Goal: Task Accomplishment & Management: Complete application form

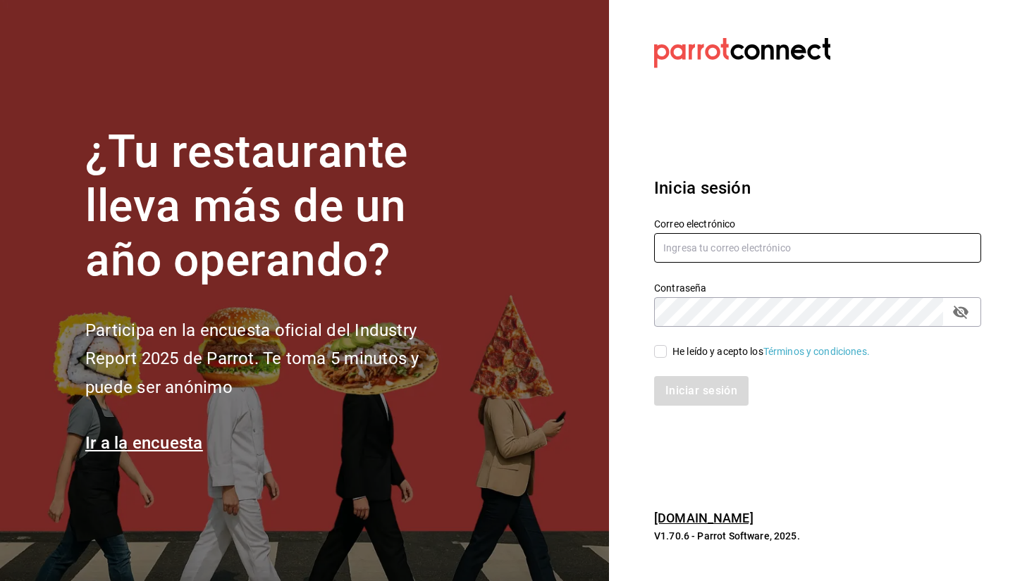
click at [716, 253] on input "text" at bounding box center [817, 248] width 327 height 30
type input "r"
type input "[EMAIL_ADDRESS][DOMAIN_NAME]"
click at [663, 355] on input "He leído y acepto los Términos y condiciones." at bounding box center [660, 351] width 13 height 13
checkbox input "true"
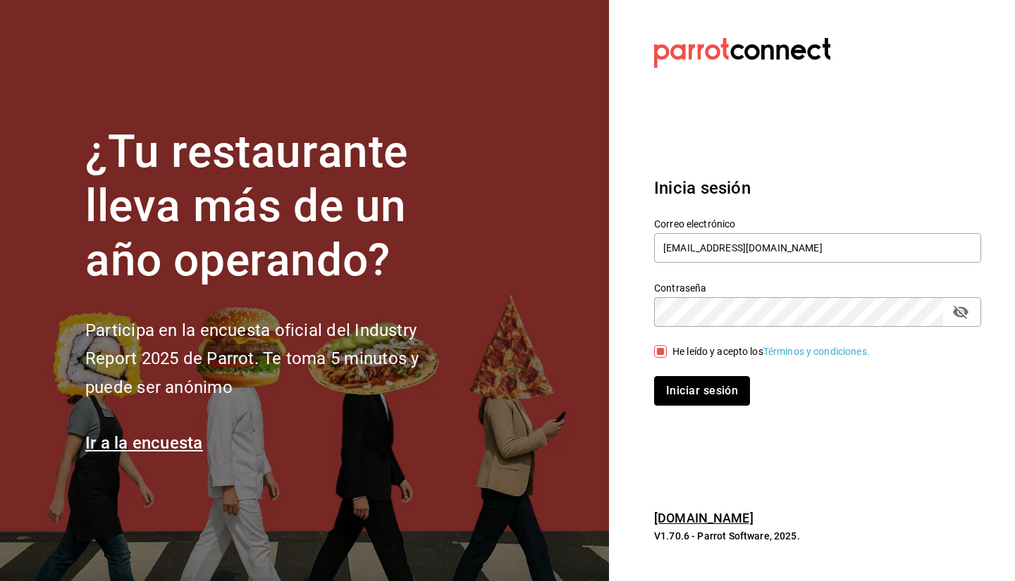
click at [706, 398] on button "Iniciar sesión" at bounding box center [702, 391] width 96 height 30
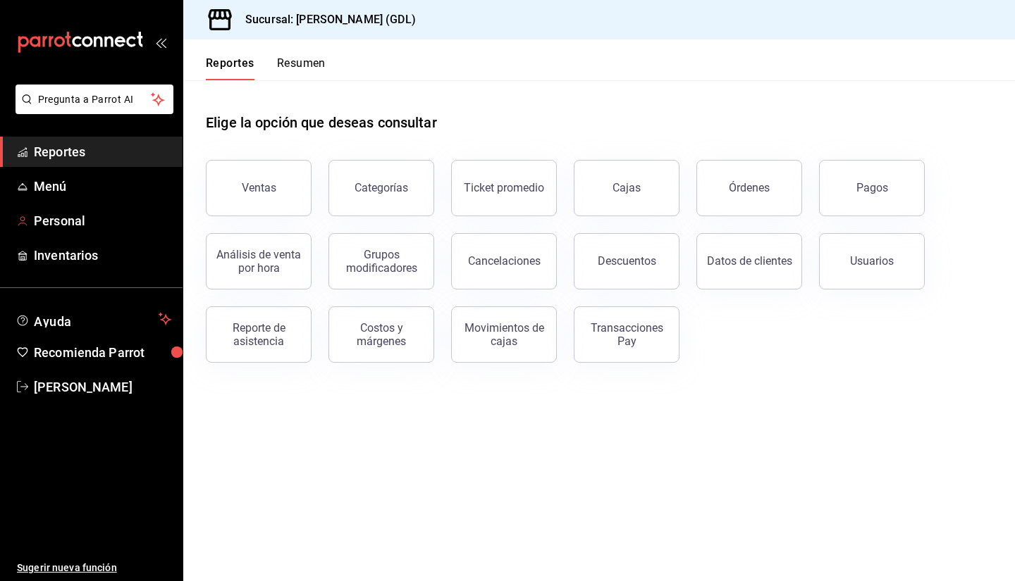
click at [105, 210] on link "Personal" at bounding box center [91, 221] width 183 height 30
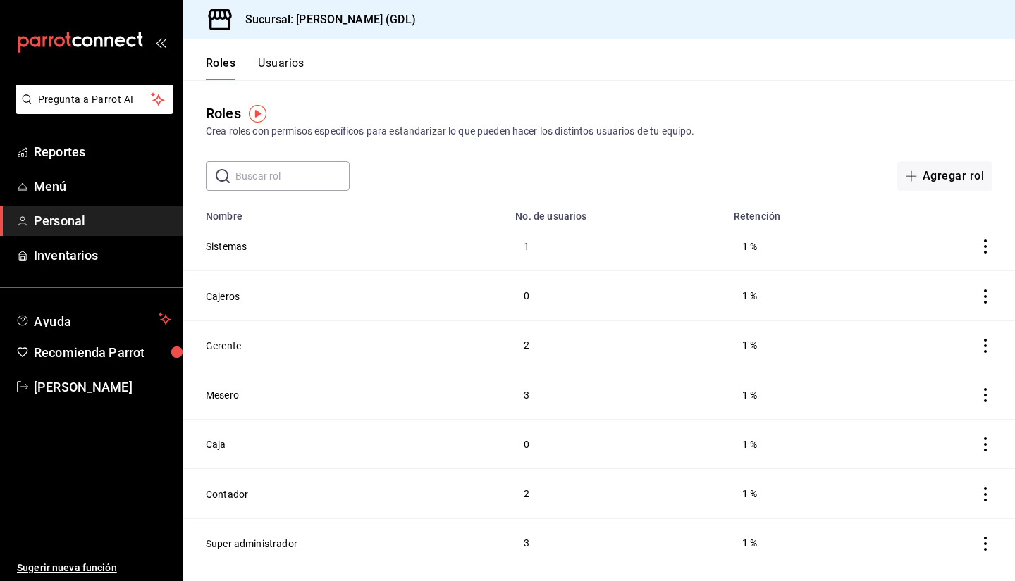
click at [825, 92] on div "Roles Crea roles con permisos específicos para estandarizar lo que pueden hacer…" at bounding box center [599, 135] width 832 height 111
click at [224, 395] on button "Mesero" at bounding box center [222, 395] width 33 height 14
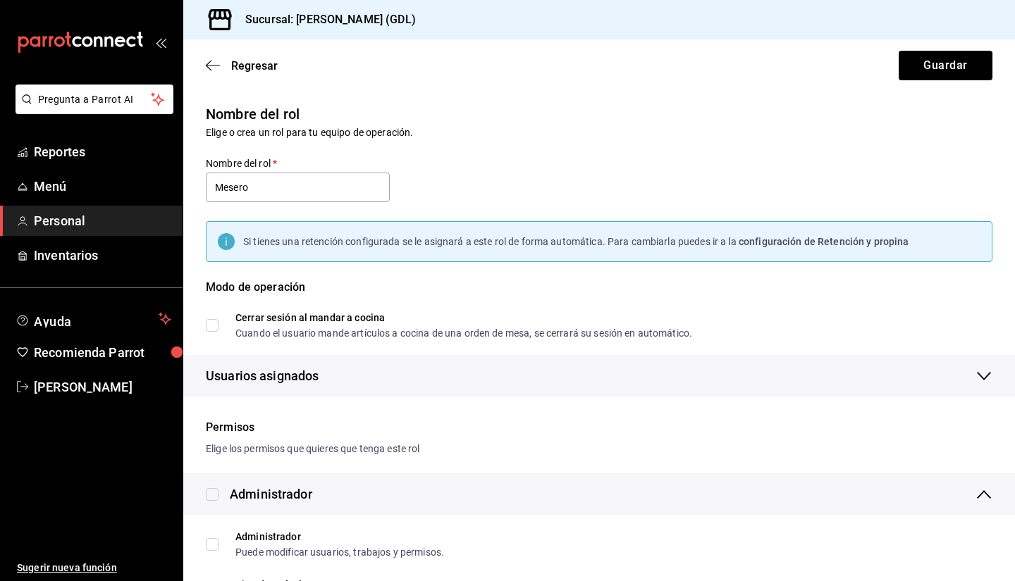
checkbox input "true"
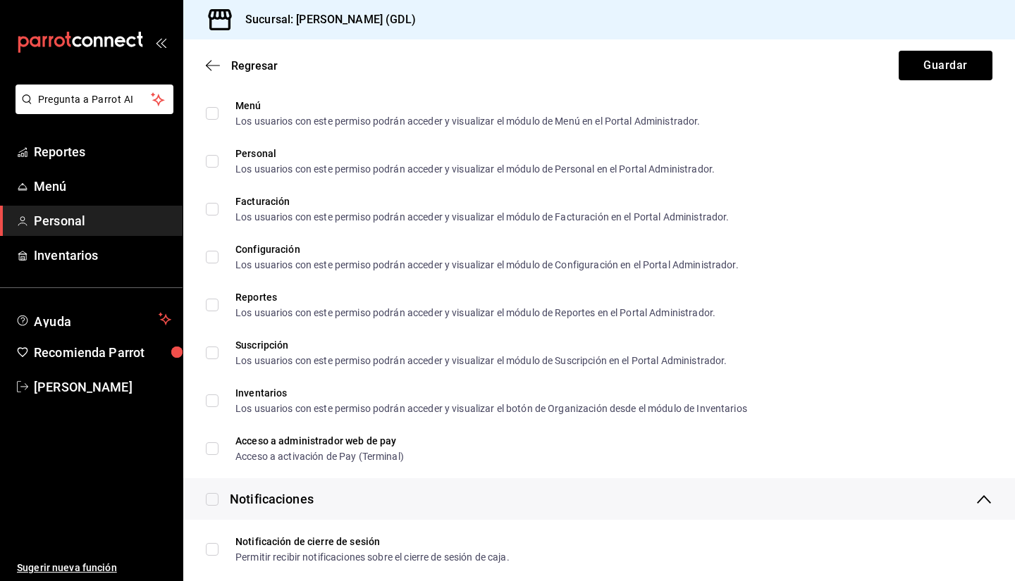
scroll to position [2494, 0]
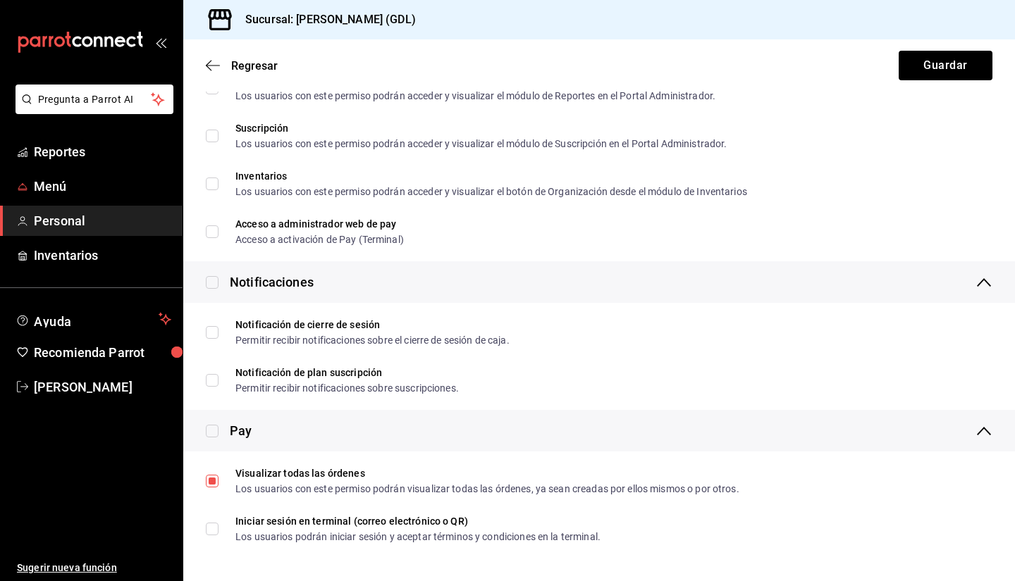
click at [92, 199] on link "Menú" at bounding box center [91, 186] width 183 height 30
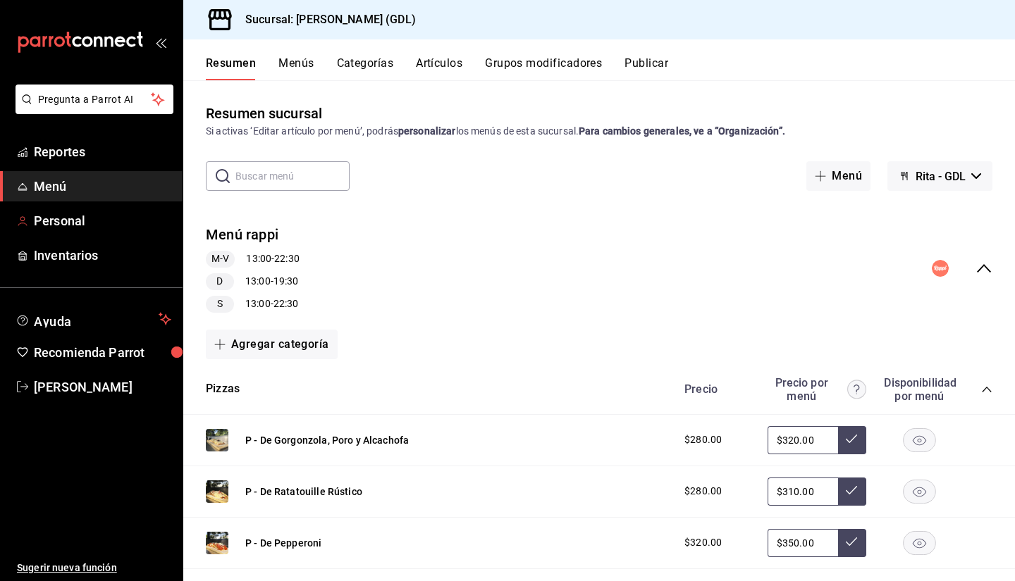
click at [64, 230] on span "Personal" at bounding box center [102, 220] width 137 height 19
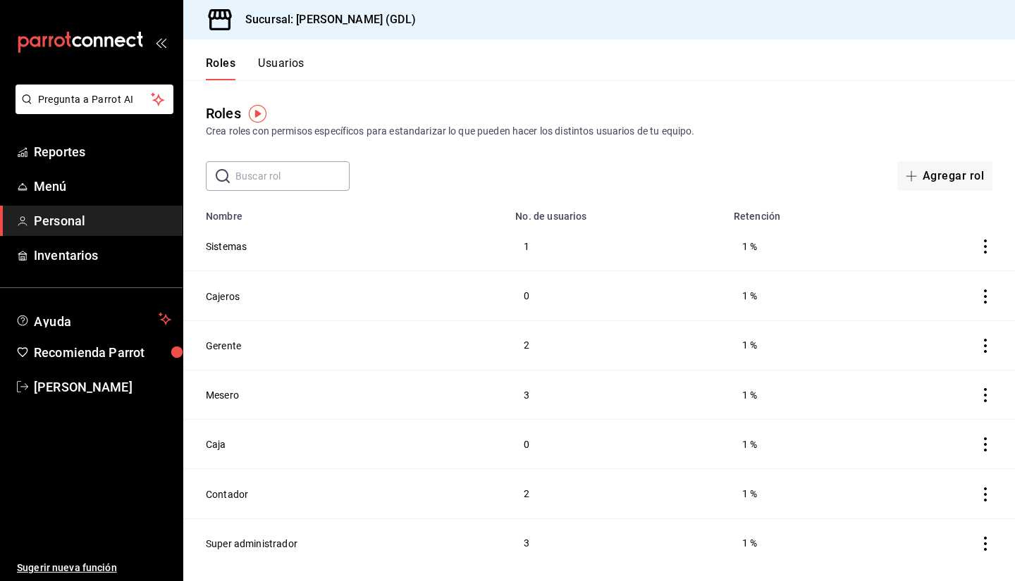
click at [297, 60] on button "Usuarios" at bounding box center [281, 68] width 47 height 24
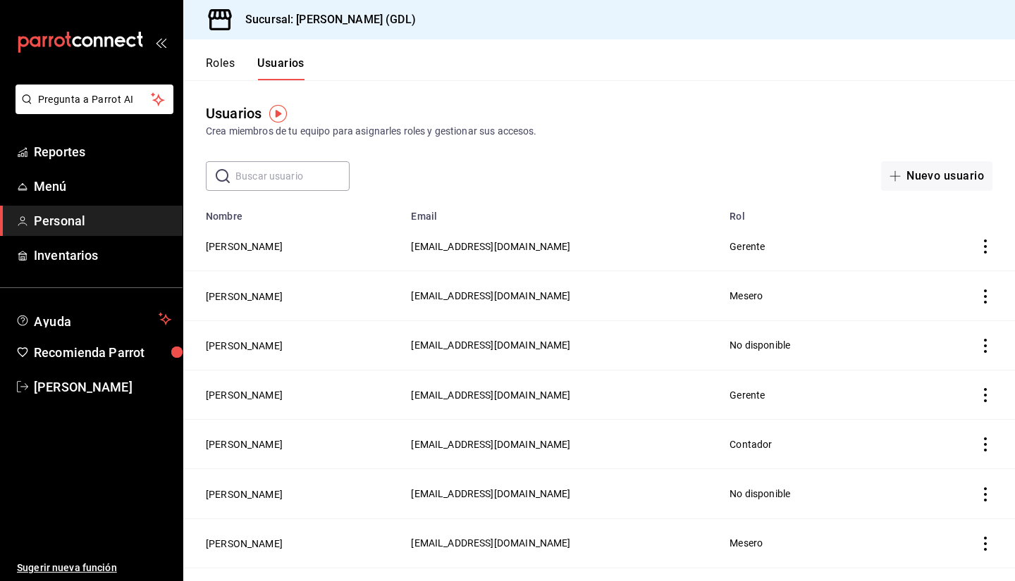
click at [913, 182] on button "Nuevo usuario" at bounding box center [936, 176] width 111 height 30
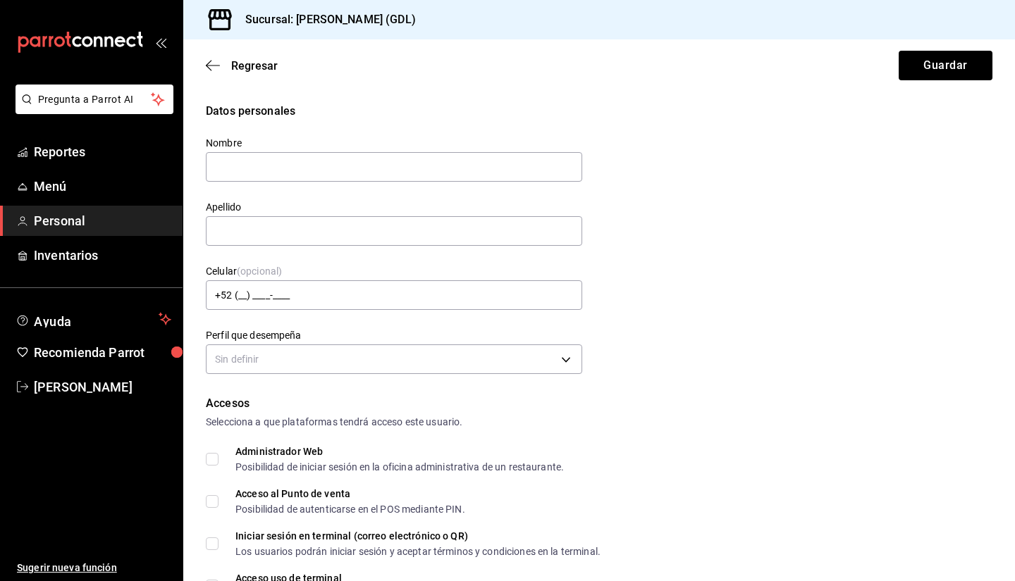
type input "S"
type input "Andrés"
click at [897, 302] on div "Datos personales Nombre Andrés Apellido Celular (opcional) +52 (__) ____-____ P…" at bounding box center [599, 241] width 787 height 276
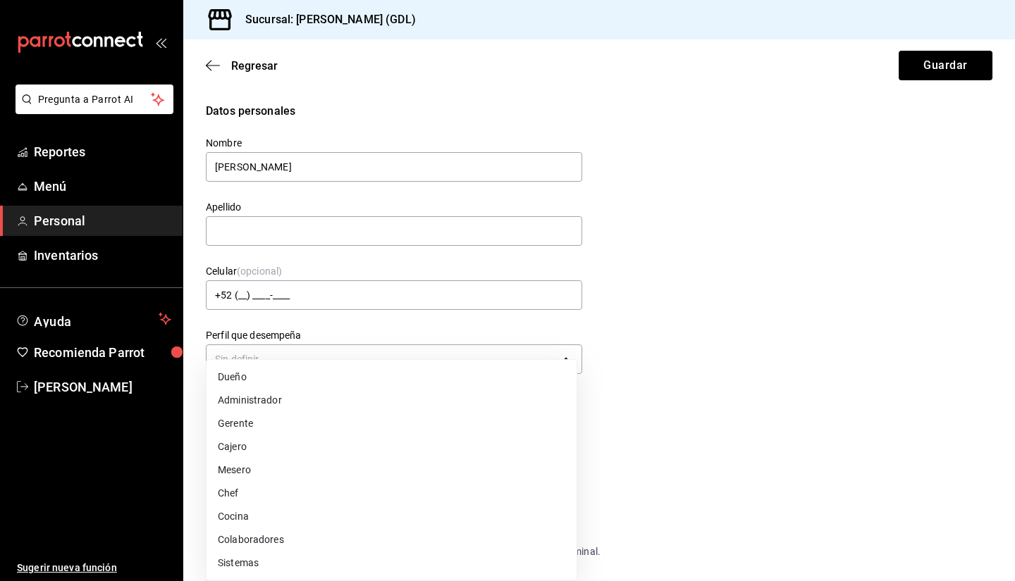
click at [288, 362] on body "Pregunta a Parrot AI Reportes Menú Personal Inventarios Ayuda Recomienda Parrot…" at bounding box center [507, 290] width 1015 height 581
click at [247, 475] on li "Mesero" at bounding box center [392, 470] width 370 height 23
type input "WAITER"
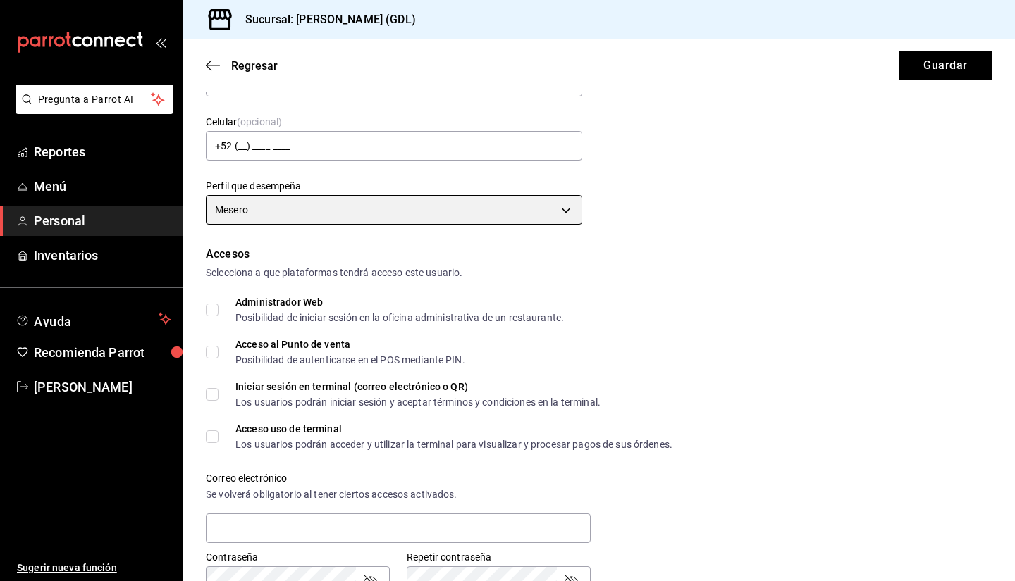
scroll to position [150, 0]
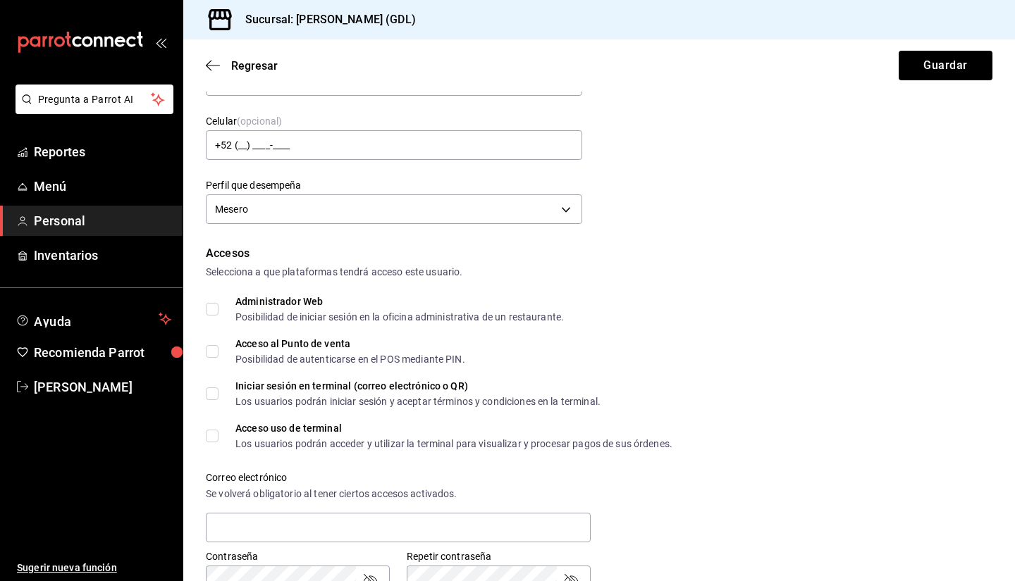
click at [217, 59] on span "Regresar" at bounding box center [242, 65] width 72 height 13
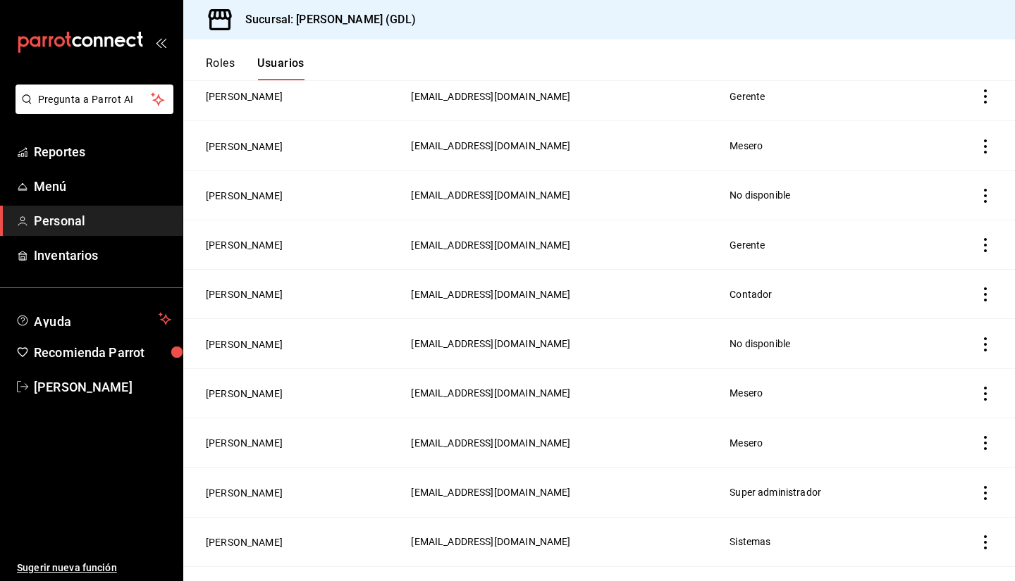
click at [214, 60] on button "Roles" at bounding box center [220, 68] width 29 height 24
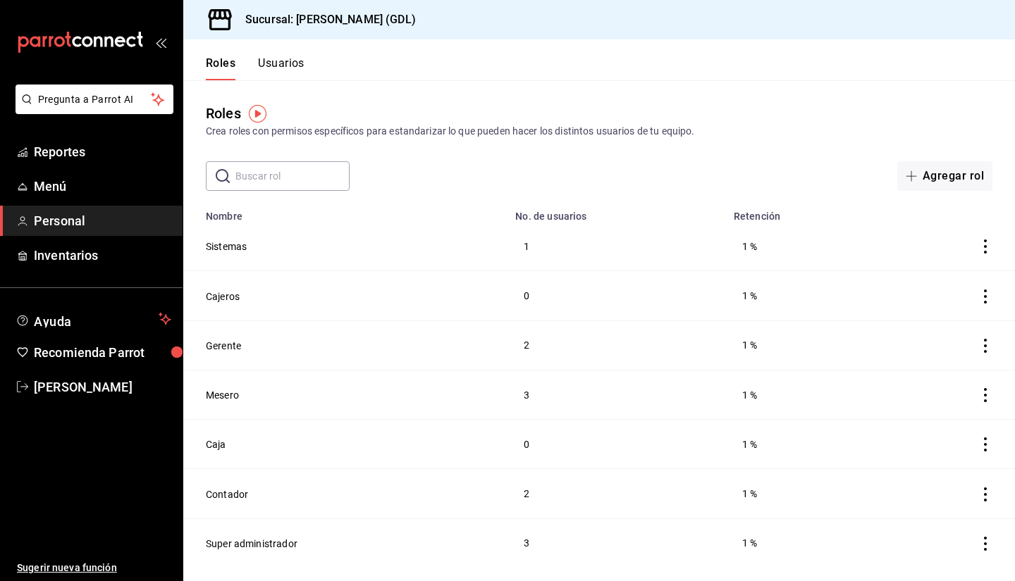
click at [278, 74] on button "Usuarios" at bounding box center [281, 68] width 47 height 24
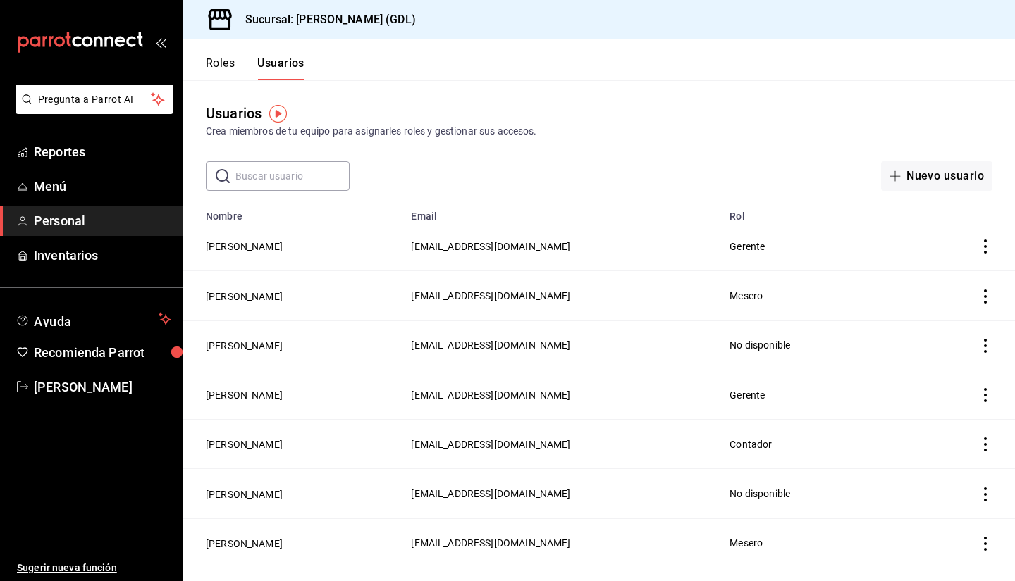
click at [261, 303] on button "Roberto Garnica" at bounding box center [244, 297] width 77 height 14
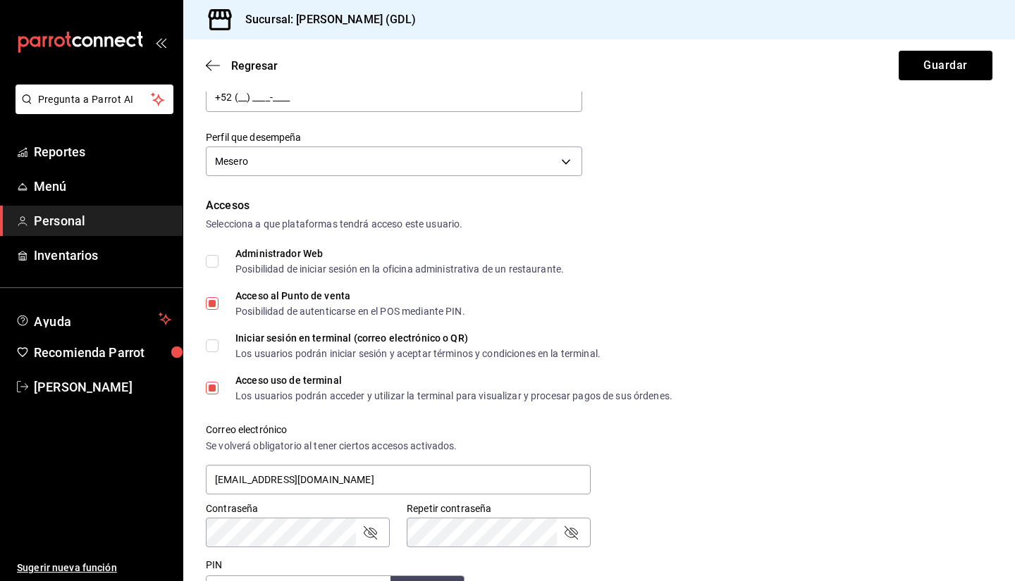
scroll to position [173, 0]
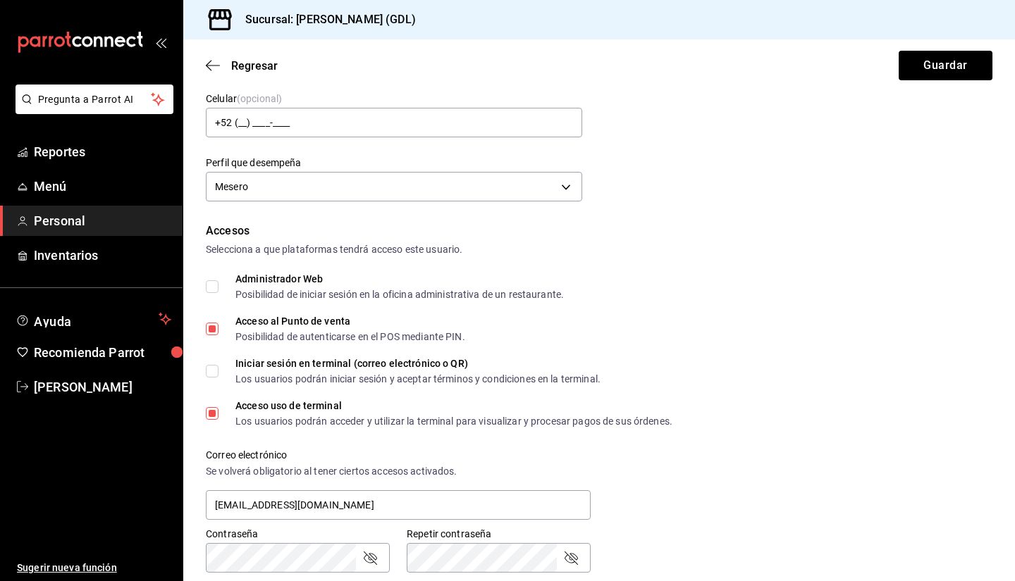
click at [213, 66] on icon "button" at bounding box center [213, 65] width 14 height 1
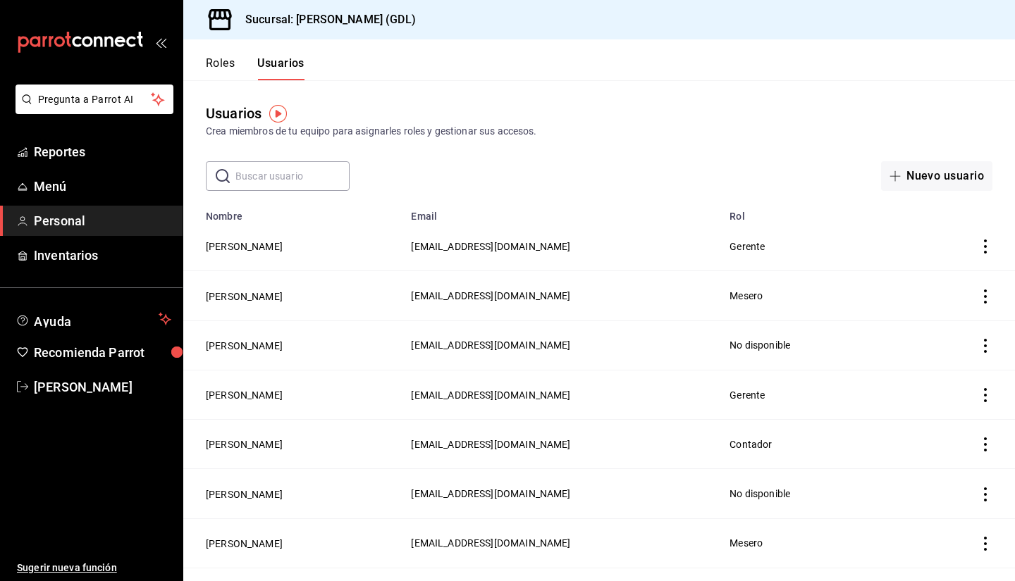
click at [775, 167] on div "Nuevo usuario" at bounding box center [840, 176] width 304 height 30
click at [918, 187] on button "Nuevo usuario" at bounding box center [936, 176] width 111 height 30
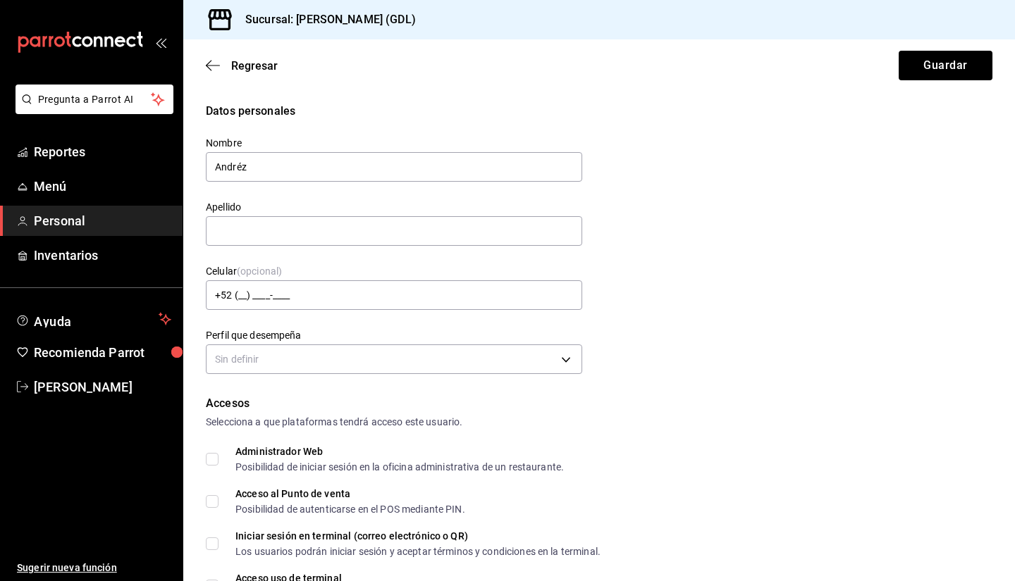
type input "Andréz"
type input "Sánchez"
click at [253, 361] on body "Pregunta a Parrot AI Reportes Menú Personal Inventarios Ayuda Recomienda Parrot…" at bounding box center [507, 290] width 1015 height 581
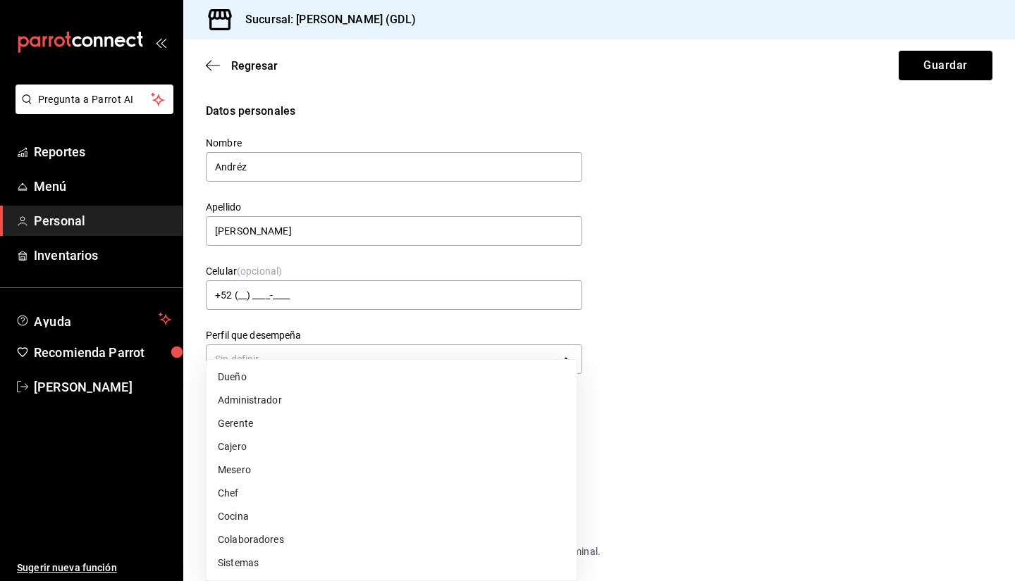
click at [228, 473] on li "Mesero" at bounding box center [392, 470] width 370 height 23
type input "WAITER"
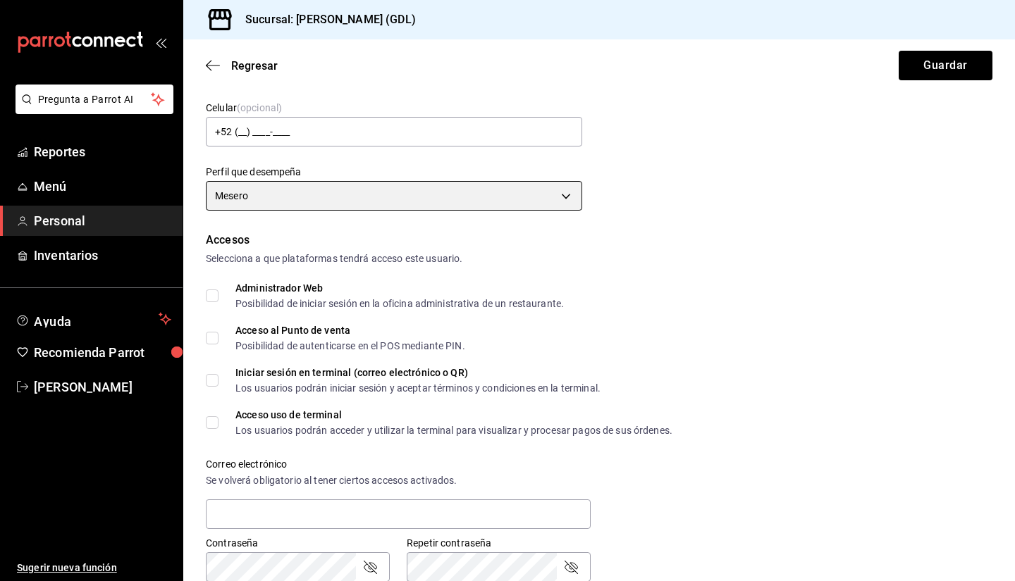
scroll to position [198, 0]
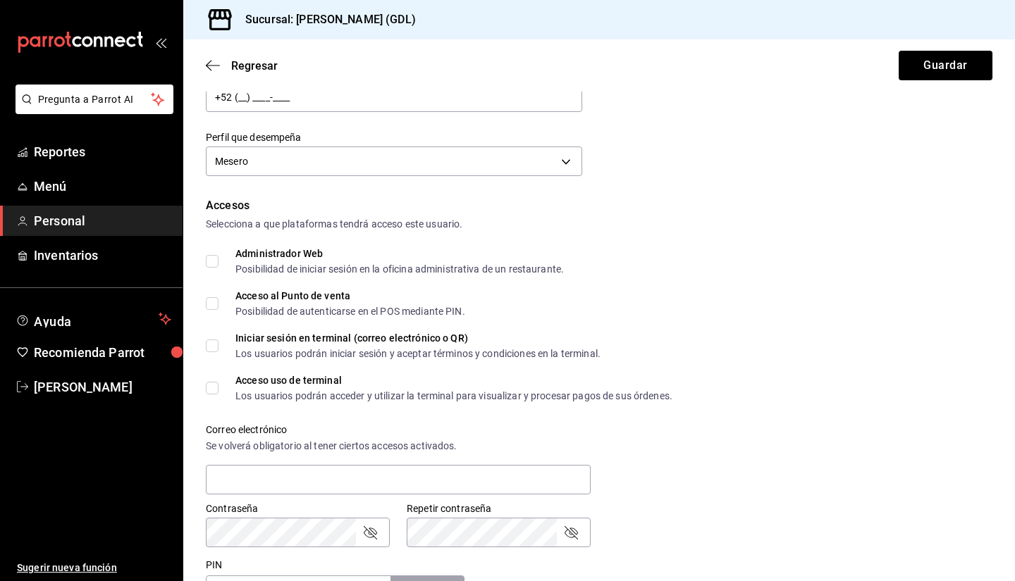
click at [210, 302] on input "Acceso al Punto de venta Posibilidad de autenticarse en el POS mediante PIN." at bounding box center [212, 303] width 13 height 13
checkbox input "true"
click at [211, 390] on input "Acceso uso de terminal Los usuarios podrán acceder y utilizar la terminal para …" at bounding box center [212, 388] width 13 height 13
checkbox input "true"
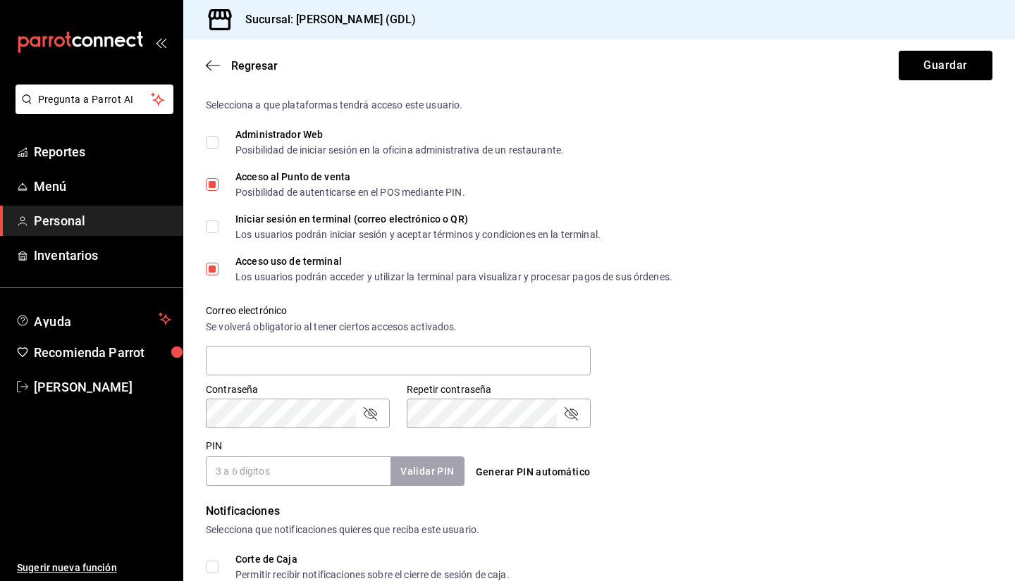
scroll to position [318, 0]
click at [353, 354] on input "text" at bounding box center [398, 360] width 385 height 30
paste input "andreskhristhan@gmail.com"
type input "andreskhristhan@gmail.com"
click at [372, 411] on icon "passwordField" at bounding box center [370, 413] width 13 height 13
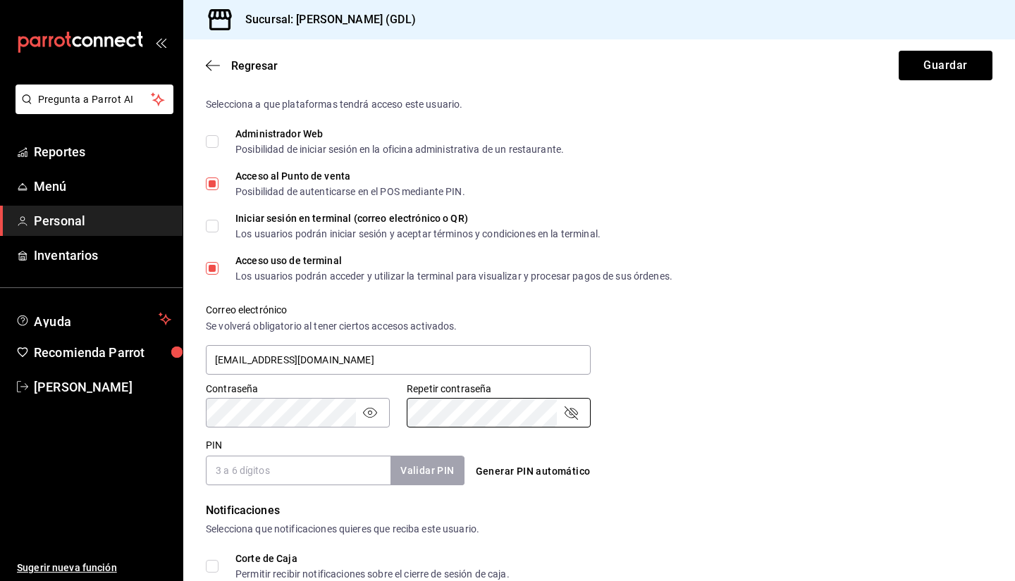
click at [570, 415] on icon "passwordField" at bounding box center [571, 413] width 13 height 13
click at [303, 484] on input "PIN" at bounding box center [298, 471] width 185 height 30
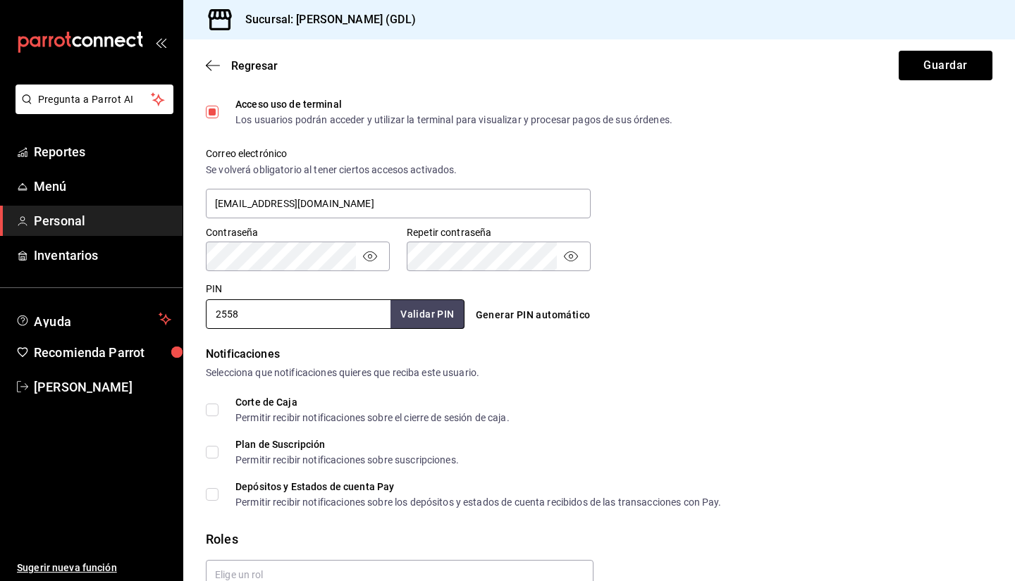
scroll to position [545, 0]
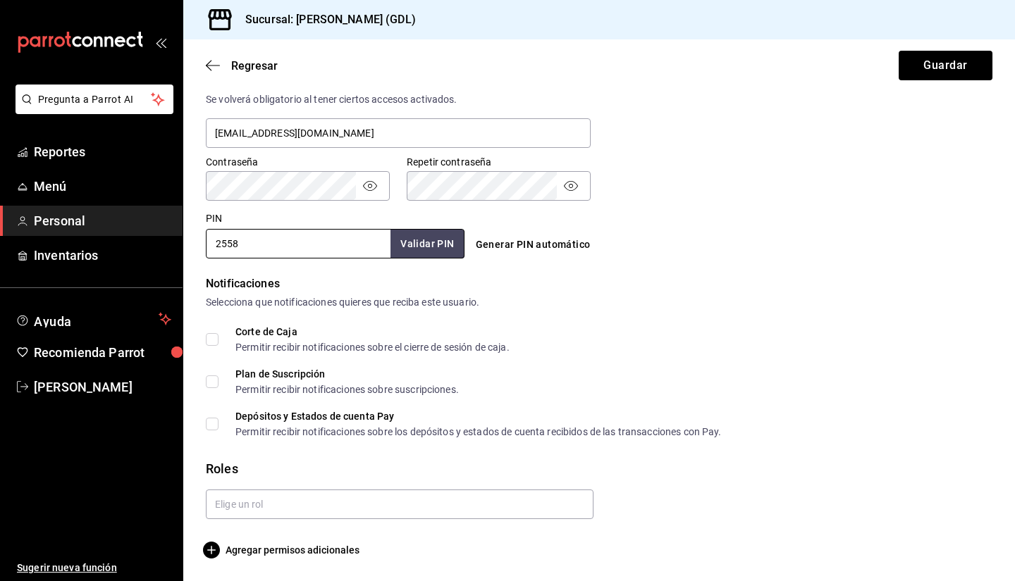
type input "2558"
click at [932, 66] on button "Guardar" at bounding box center [946, 66] width 94 height 30
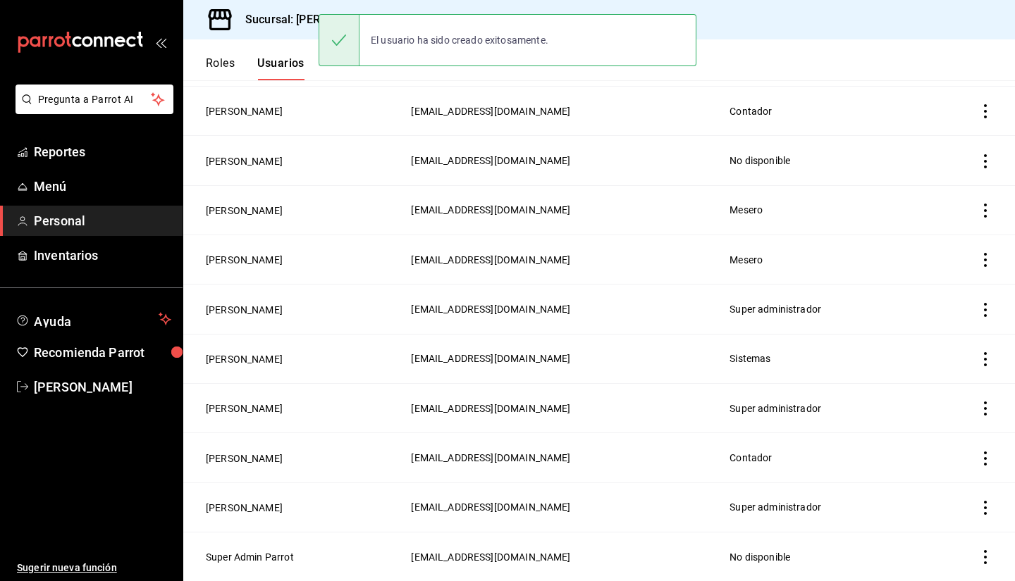
scroll to position [383, 0]
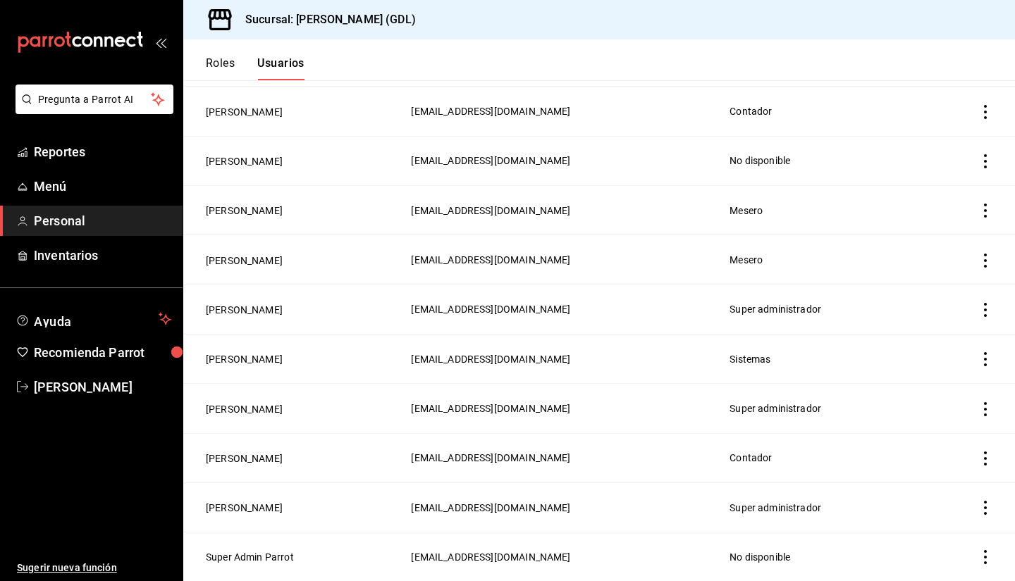
click at [741, 57] on header "Roles Usuarios" at bounding box center [599, 59] width 832 height 41
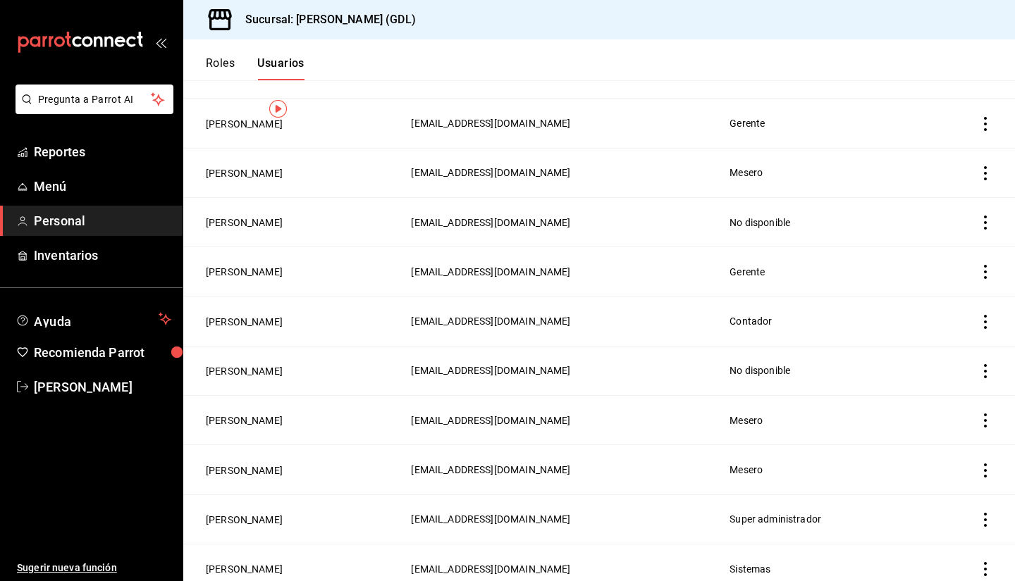
scroll to position [0, 0]
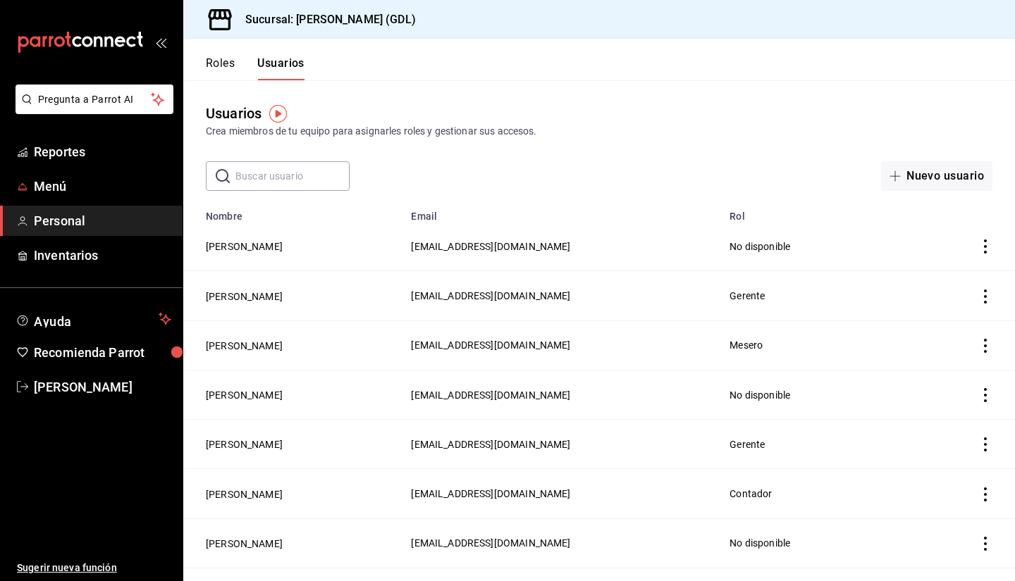
click at [65, 184] on span "Menú" at bounding box center [102, 186] width 137 height 19
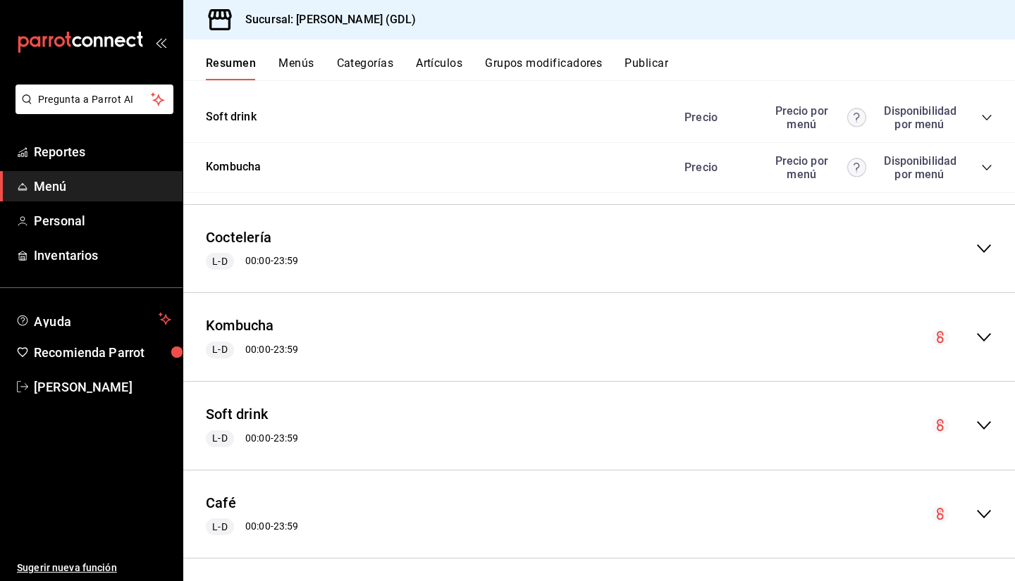
scroll to position [1222, 0]
click at [261, 236] on button "Coctelería" at bounding box center [239, 238] width 66 height 20
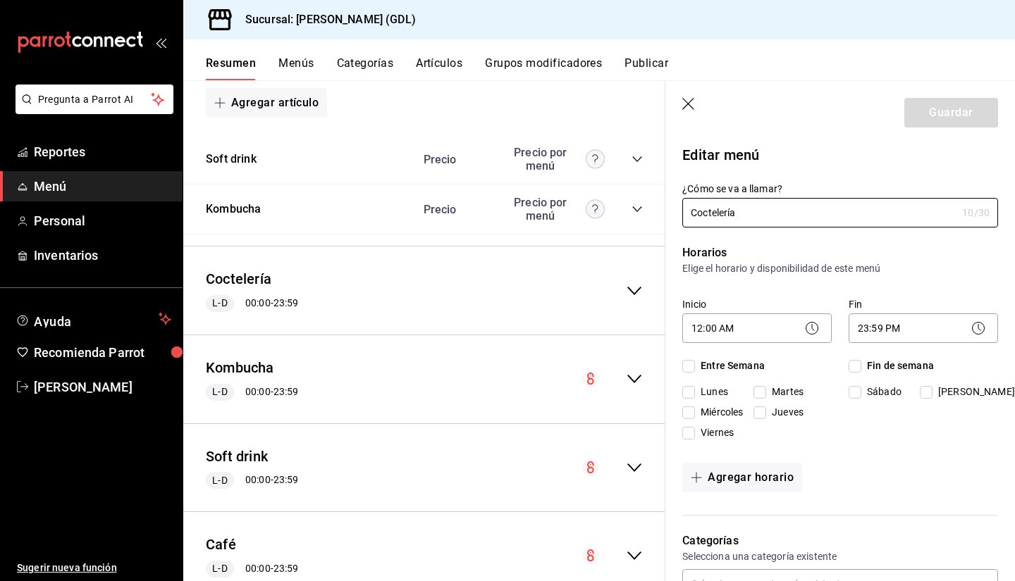
checkbox input "true"
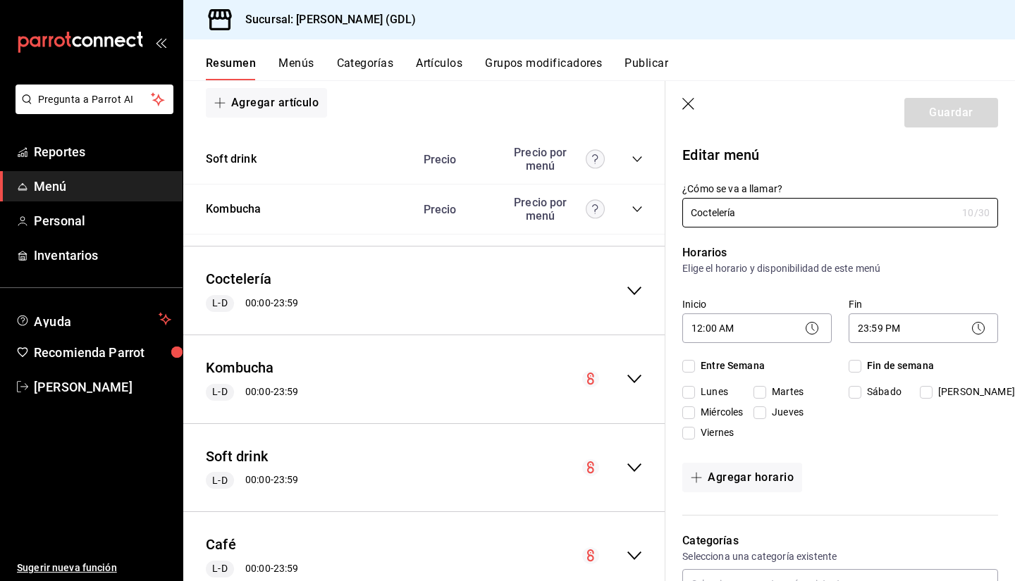
checkbox input "true"
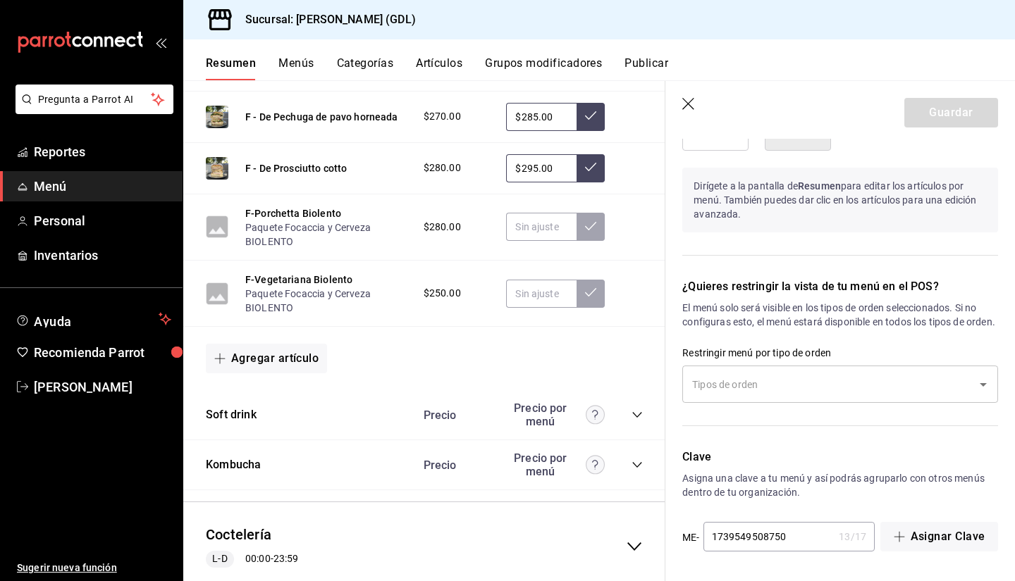
scroll to position [965, 0]
click at [579, 234] on button at bounding box center [591, 228] width 28 height 28
click at [585, 227] on icon at bounding box center [590, 227] width 11 height 11
click at [585, 222] on icon at bounding box center [590, 227] width 11 height 11
click at [531, 233] on input "text" at bounding box center [541, 228] width 70 height 28
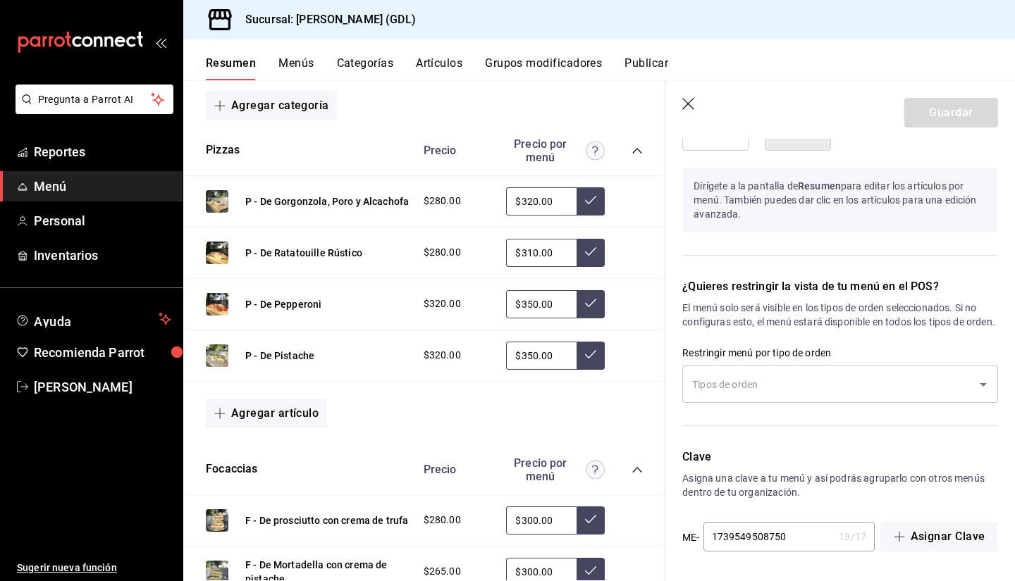
scroll to position [0, 0]
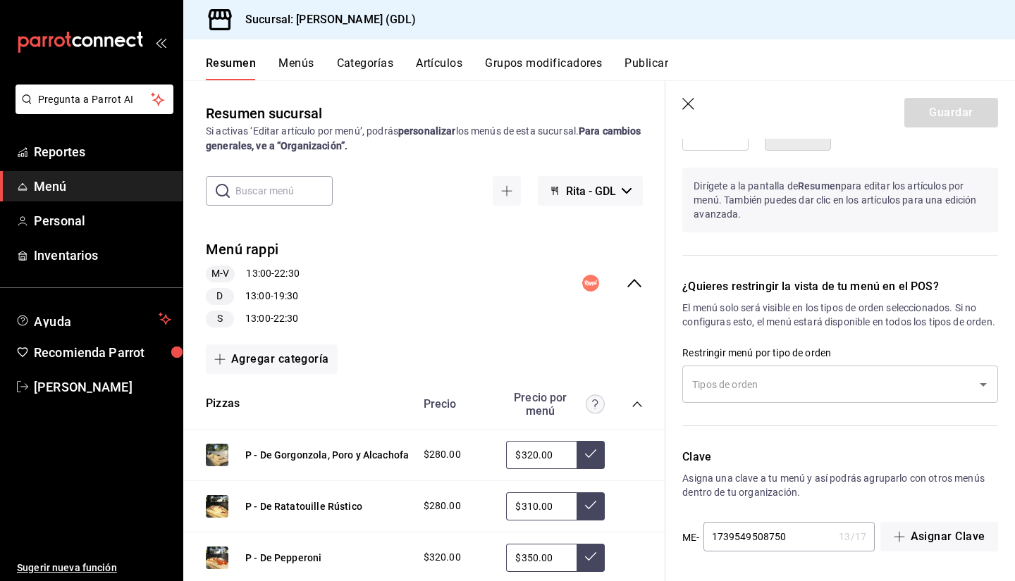
click at [450, 70] on button "Artículos" at bounding box center [439, 68] width 47 height 24
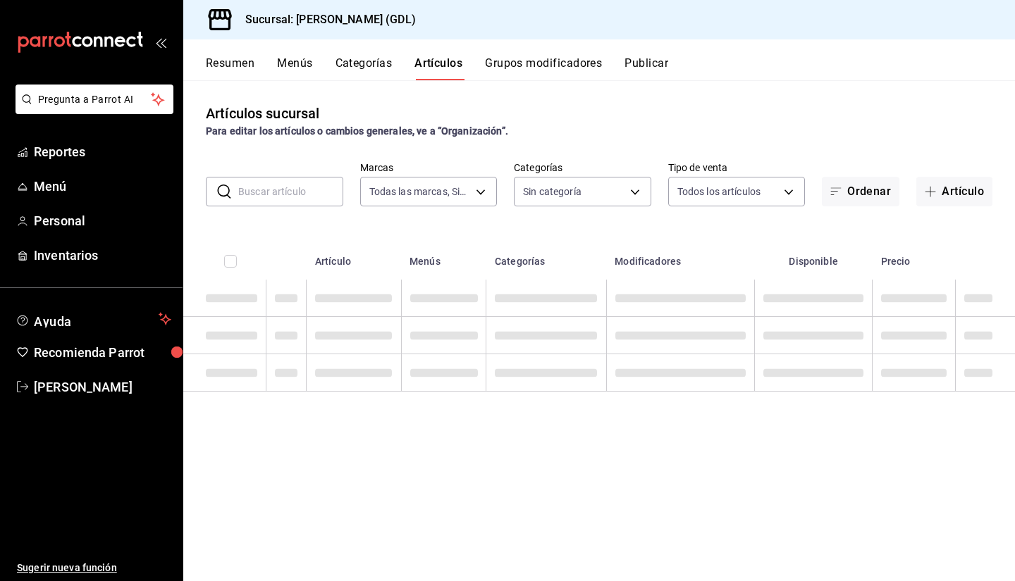
type input "c98b01ad-3431-465a-b391-fd370b6183a3"
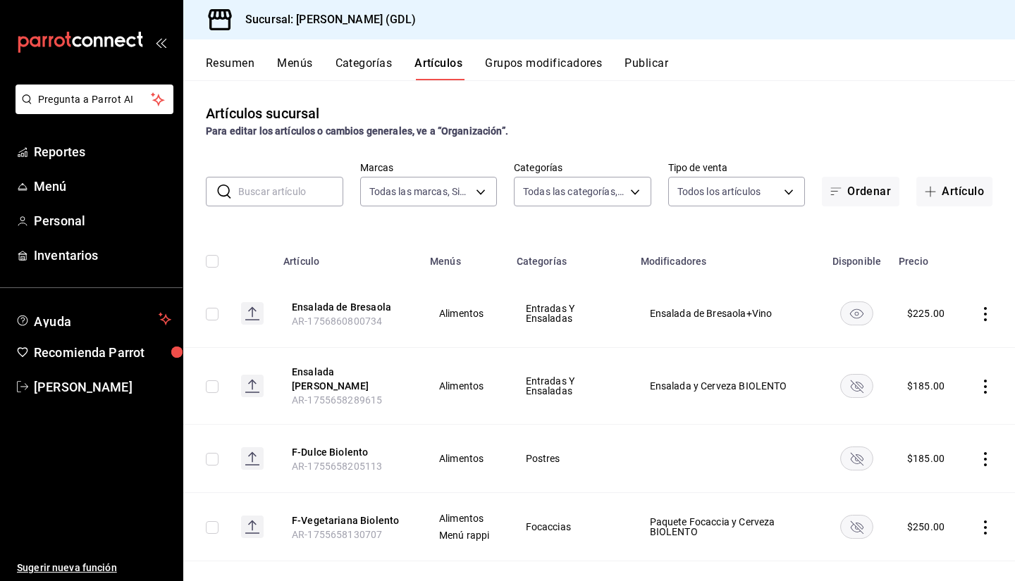
type input "5a38c0db-50c4-4522-a78d-74971e2a78b7,d0fb3d89-d9fa-4950-9157-36d411a573a0,9959c…"
click at [572, 63] on button "Grupos modificadores" at bounding box center [543, 68] width 117 height 24
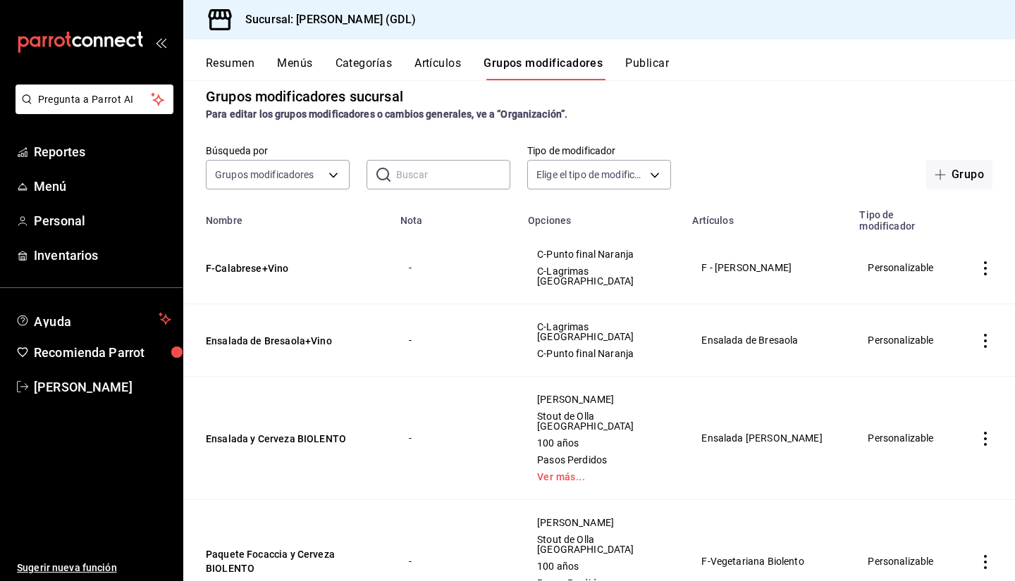
scroll to position [11, 0]
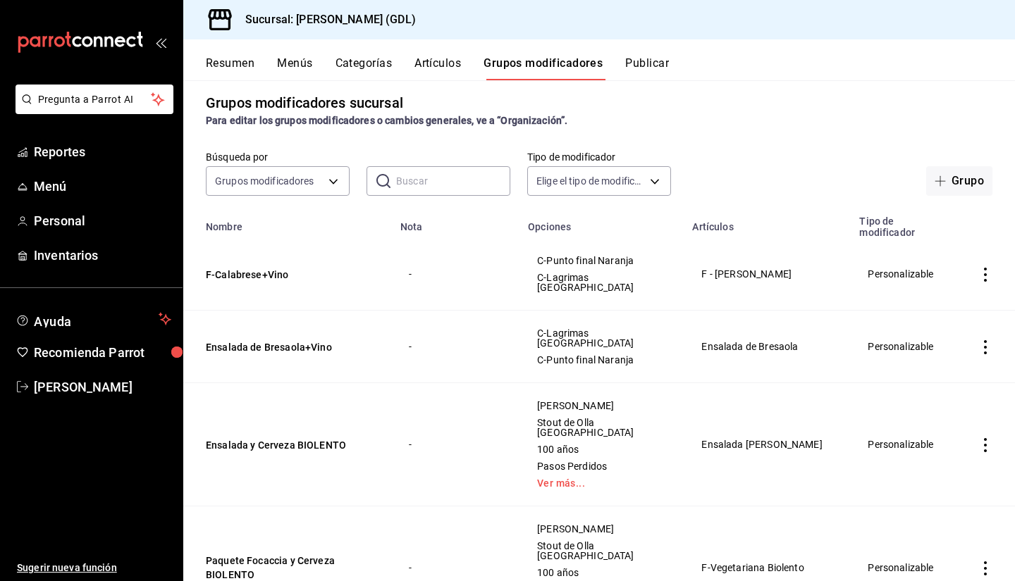
click at [732, 97] on div "Grupos modificadores sucursal Para editar los grupos modificadores o cambios ge…" at bounding box center [599, 110] width 832 height 36
click at [360, 66] on button "Categorías" at bounding box center [363, 68] width 57 height 24
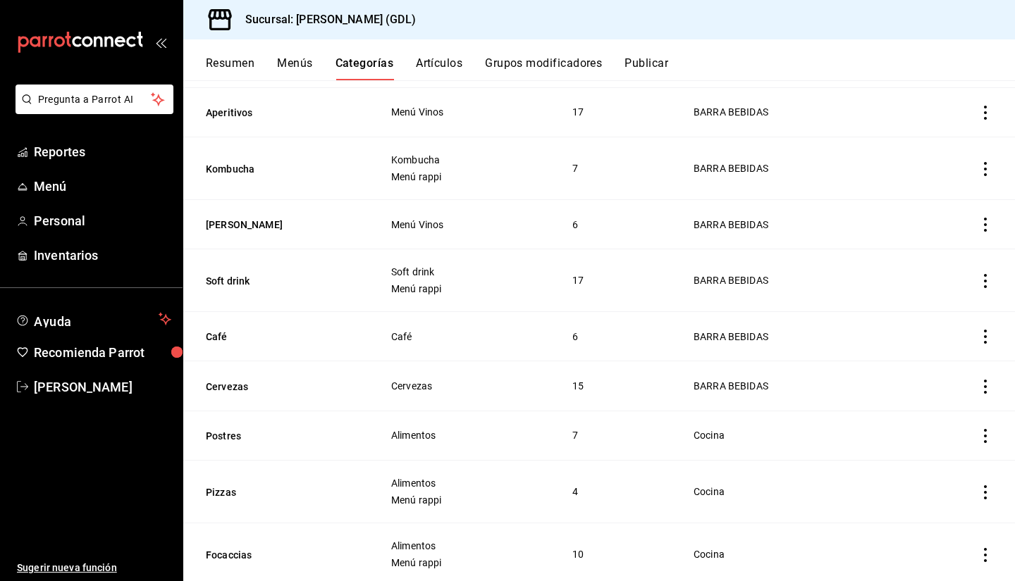
scroll to position [233, 0]
click at [469, 121] on td "Menú Vinos" at bounding box center [465, 112] width 182 height 49
click at [978, 115] on icon "actions" at bounding box center [985, 113] width 14 height 14
click at [935, 147] on span "Editar" at bounding box center [932, 146] width 37 height 15
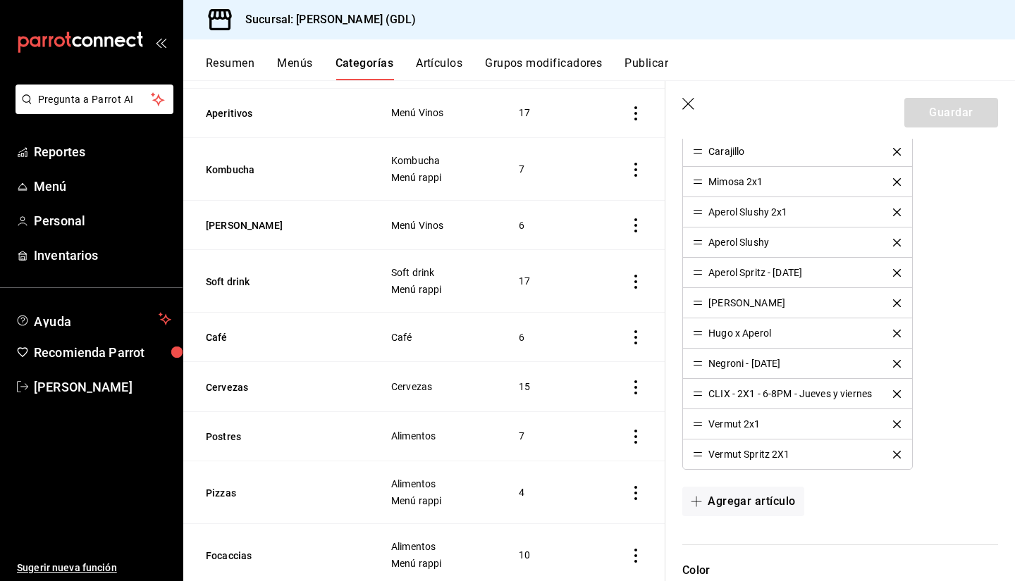
scroll to position [739, 0]
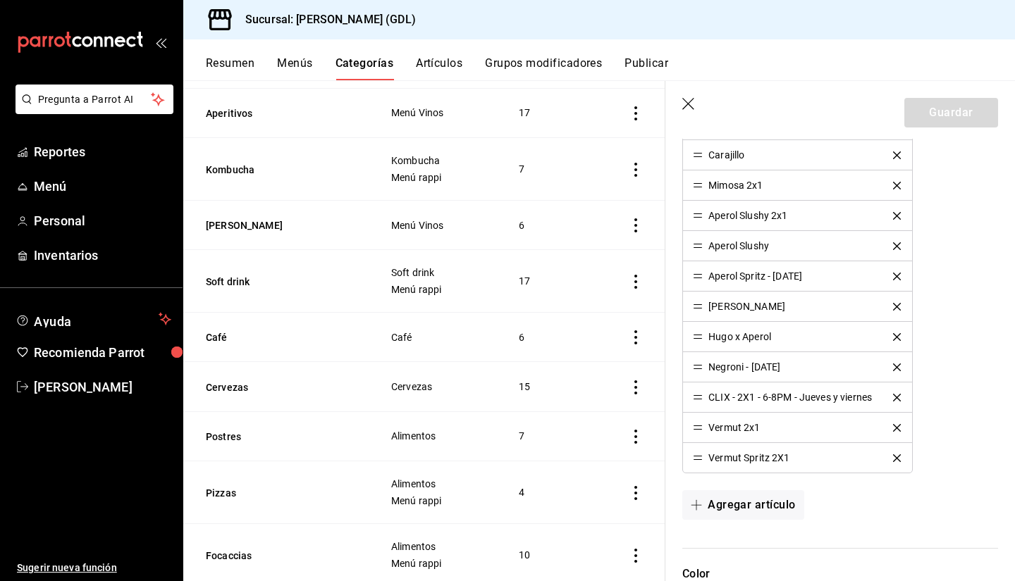
click at [748, 505] on button "Agregar artículo" at bounding box center [742, 506] width 121 height 30
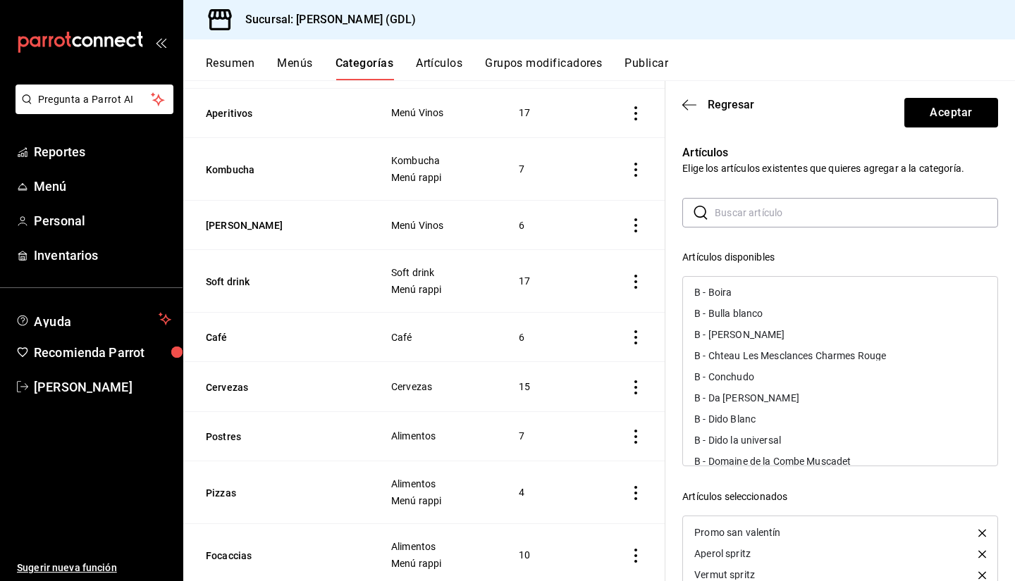
scroll to position [180, 0]
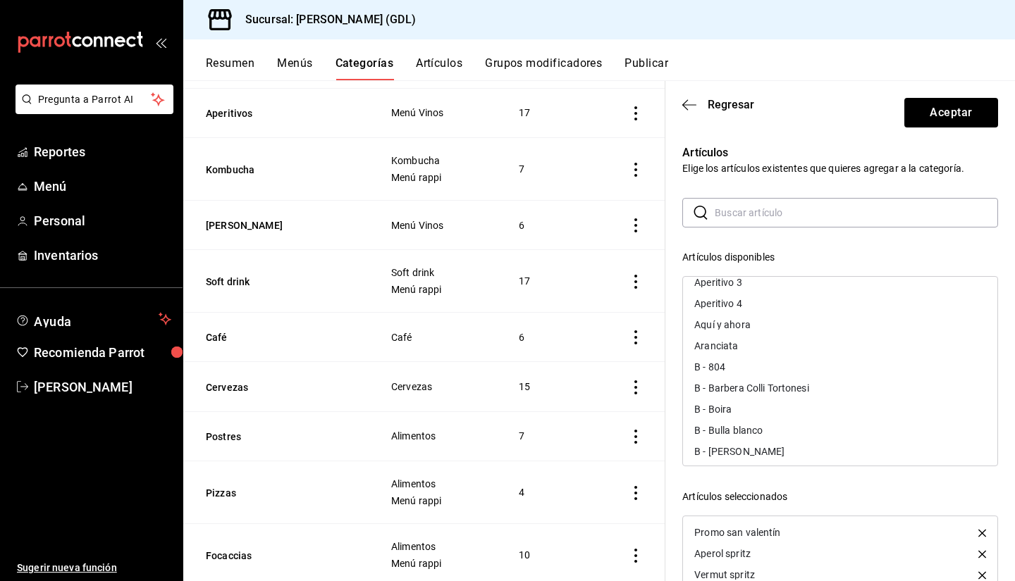
click at [688, 104] on icon "button" at bounding box center [689, 104] width 14 height 1
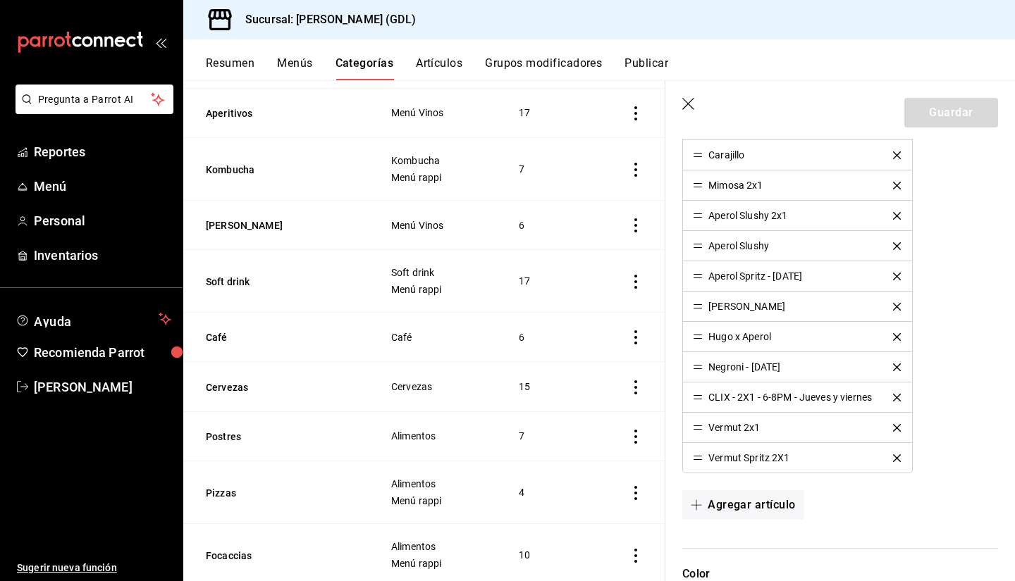
click at [238, 67] on button "Resumen" at bounding box center [230, 68] width 49 height 24
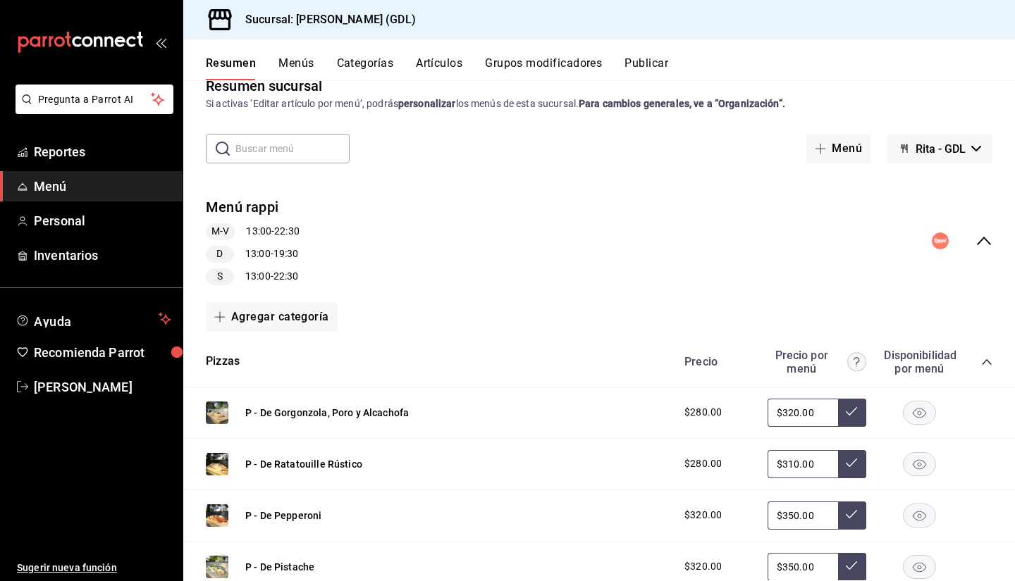
scroll to position [28, 0]
click at [843, 151] on button "Menú" at bounding box center [838, 148] width 64 height 30
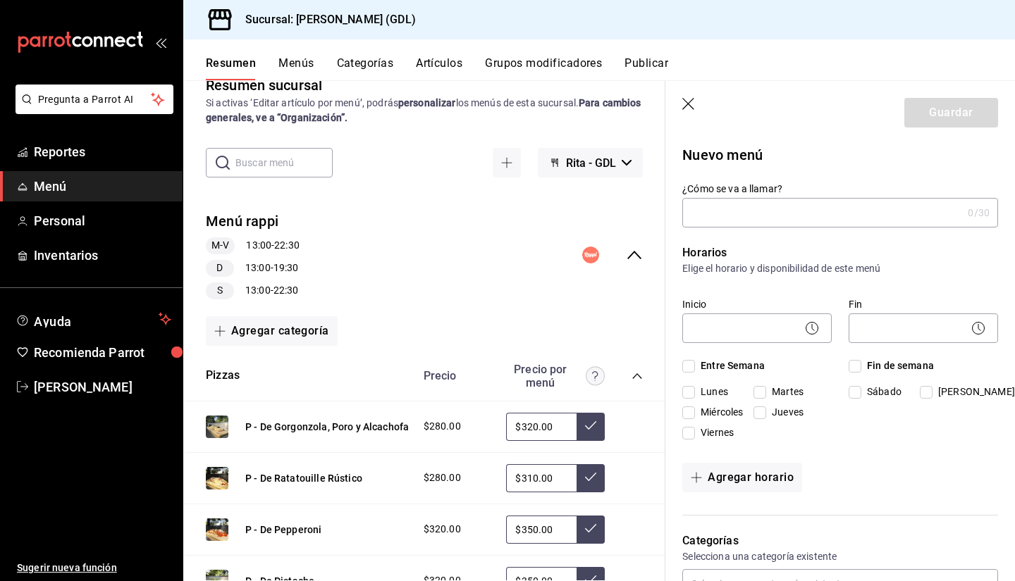
click at [686, 101] on icon "button" at bounding box center [689, 105] width 14 height 14
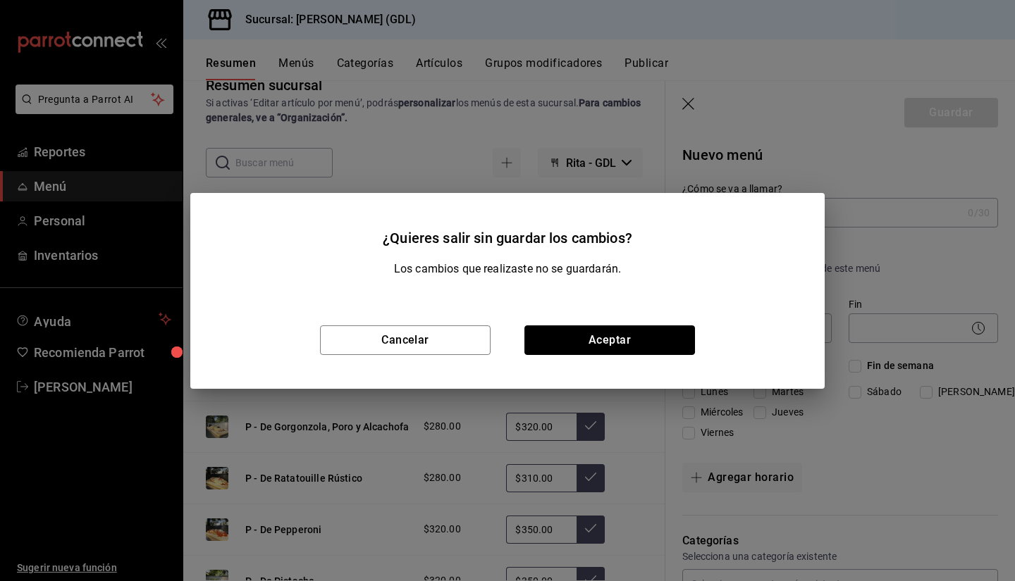
click at [560, 344] on button "Aceptar" at bounding box center [609, 341] width 171 height 30
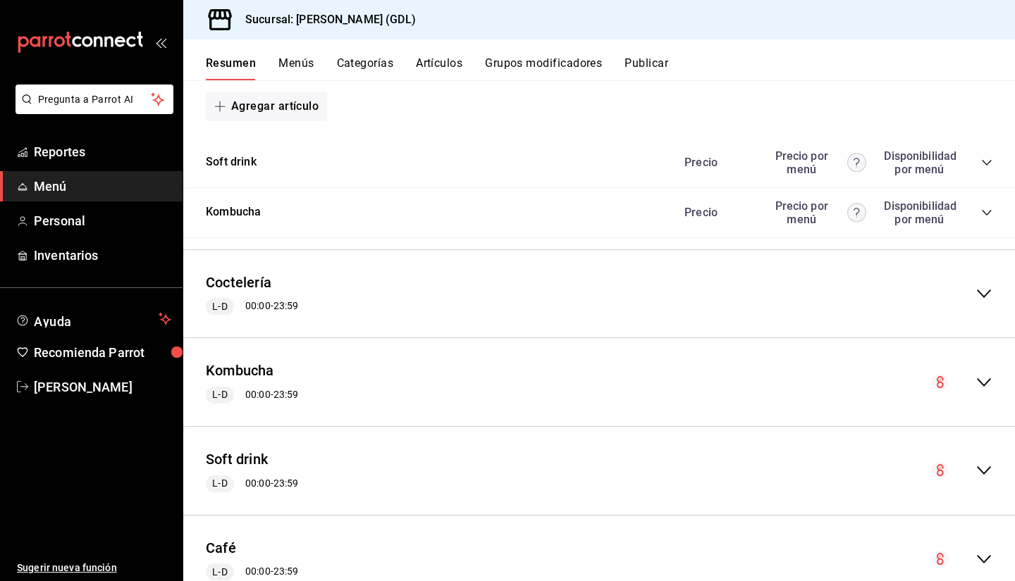
scroll to position [1177, 0]
click at [974, 304] on div "Coctelería L-D 00:00 - 23:59" at bounding box center [599, 295] width 832 height 66
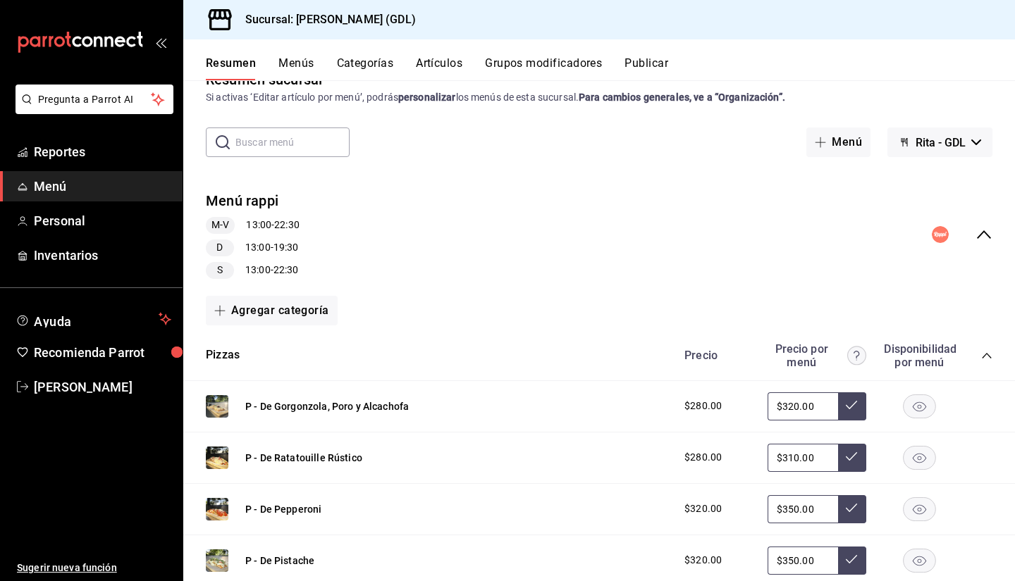
scroll to position [0, 0]
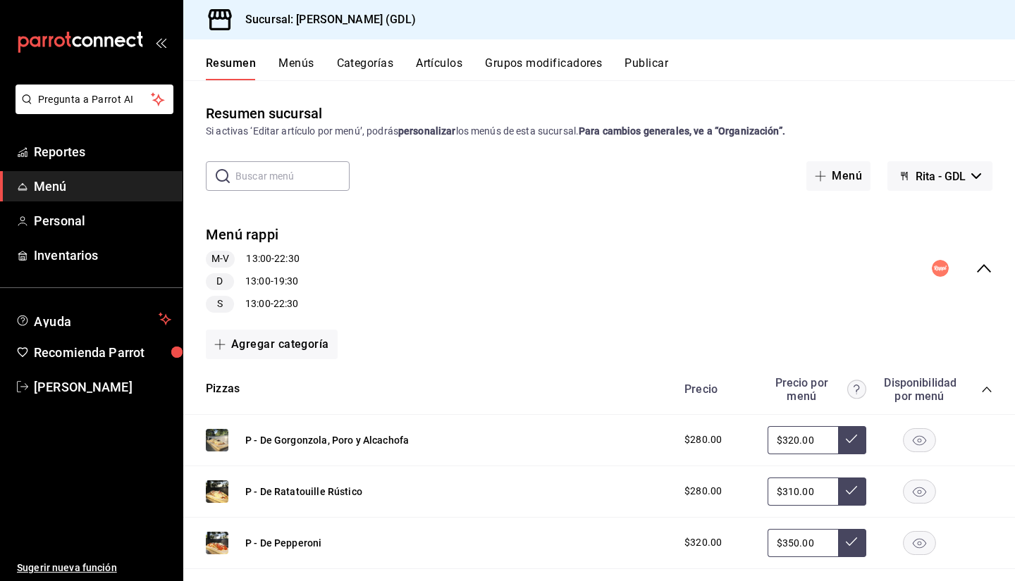
click at [301, 59] on button "Menús" at bounding box center [295, 68] width 35 height 24
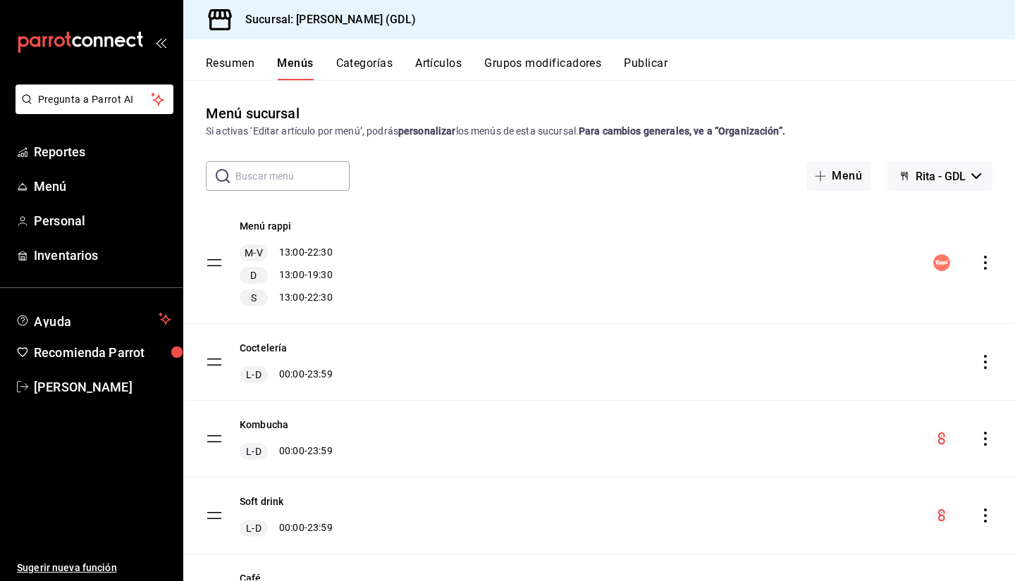
click at [366, 64] on button "Categorías" at bounding box center [364, 68] width 57 height 24
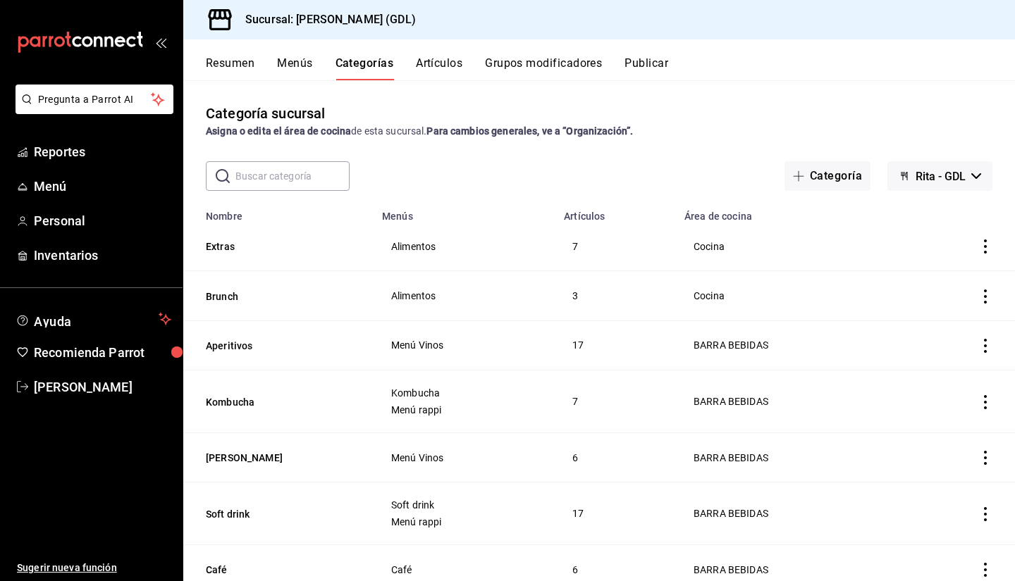
click at [457, 68] on button "Artículos" at bounding box center [439, 68] width 47 height 24
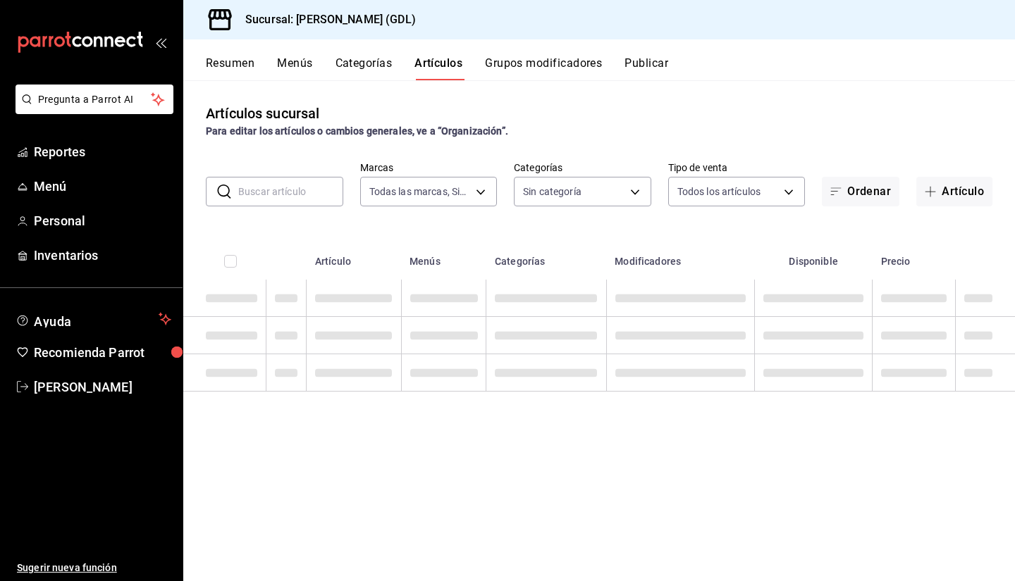
type input "c98b01ad-3431-465a-b391-fd370b6183a3"
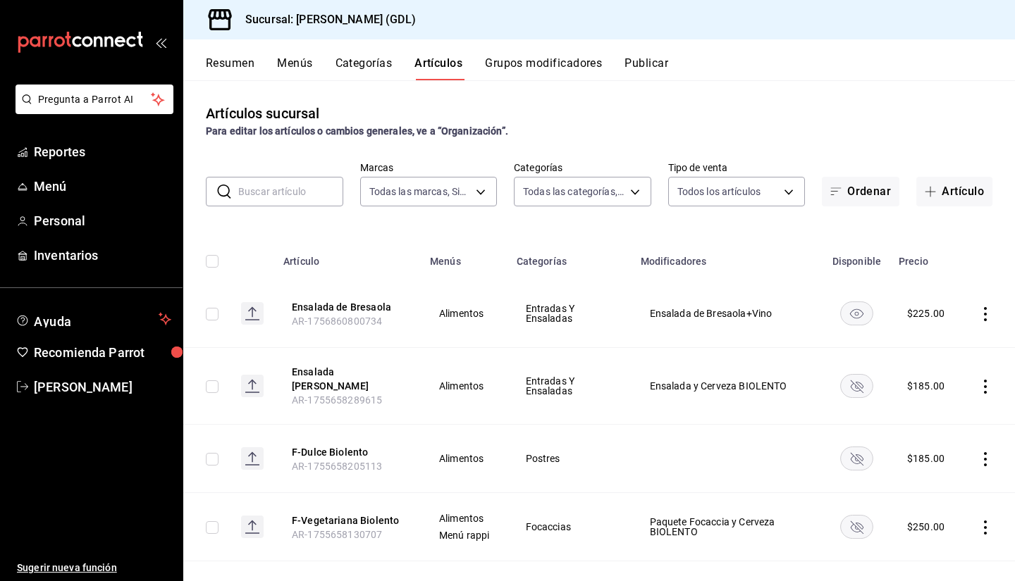
type input "5a38c0db-50c4-4522-a78d-74971e2a78b7,d0fb3d89-d9fa-4950-9157-36d411a573a0,9959c…"
click at [235, 67] on button "Resumen" at bounding box center [230, 68] width 49 height 24
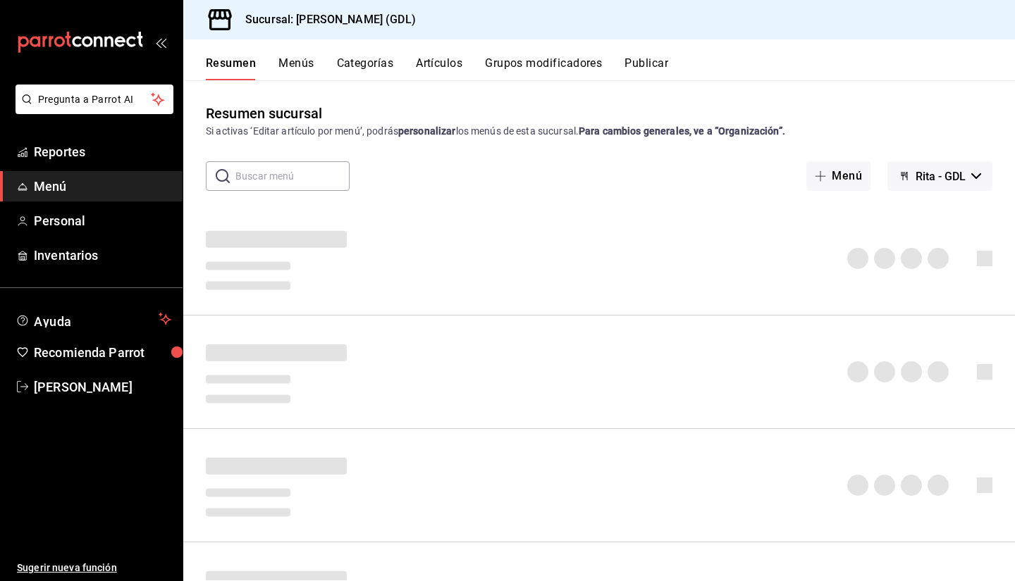
click at [292, 70] on button "Menús" at bounding box center [295, 68] width 35 height 24
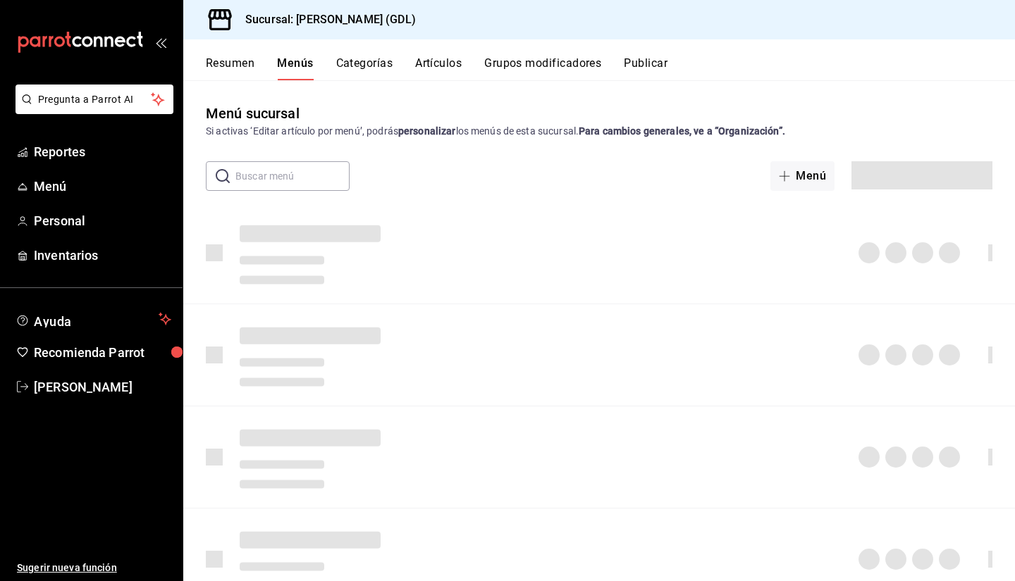
click at [239, 64] on button "Resumen" at bounding box center [230, 68] width 49 height 24
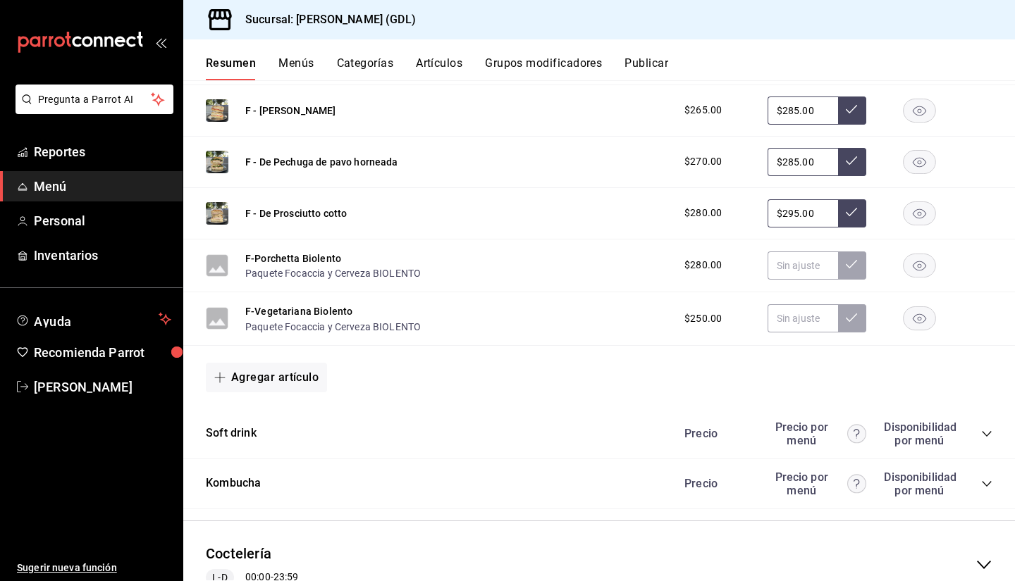
scroll to position [898, 0]
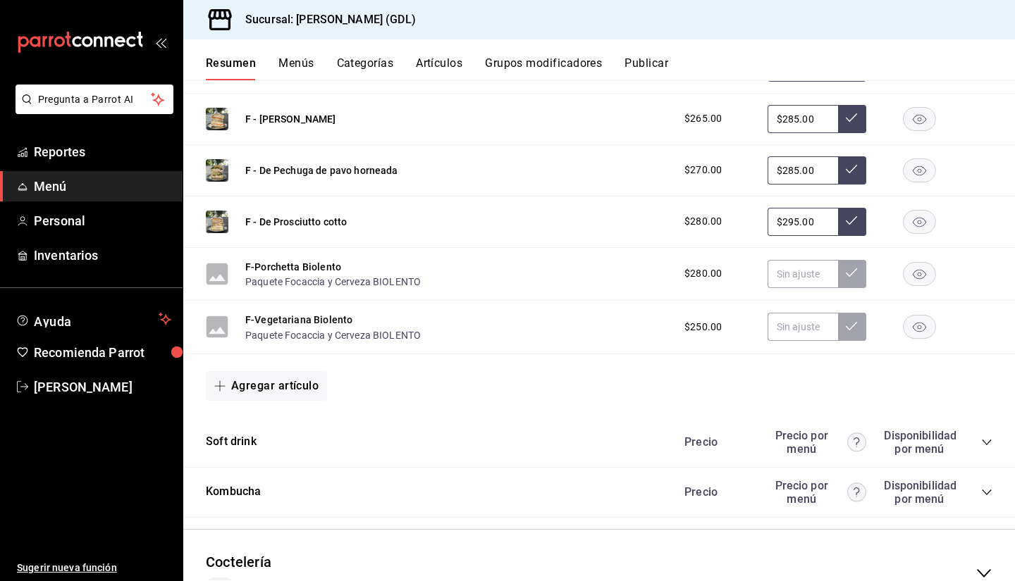
click at [304, 62] on button "Menús" at bounding box center [295, 68] width 35 height 24
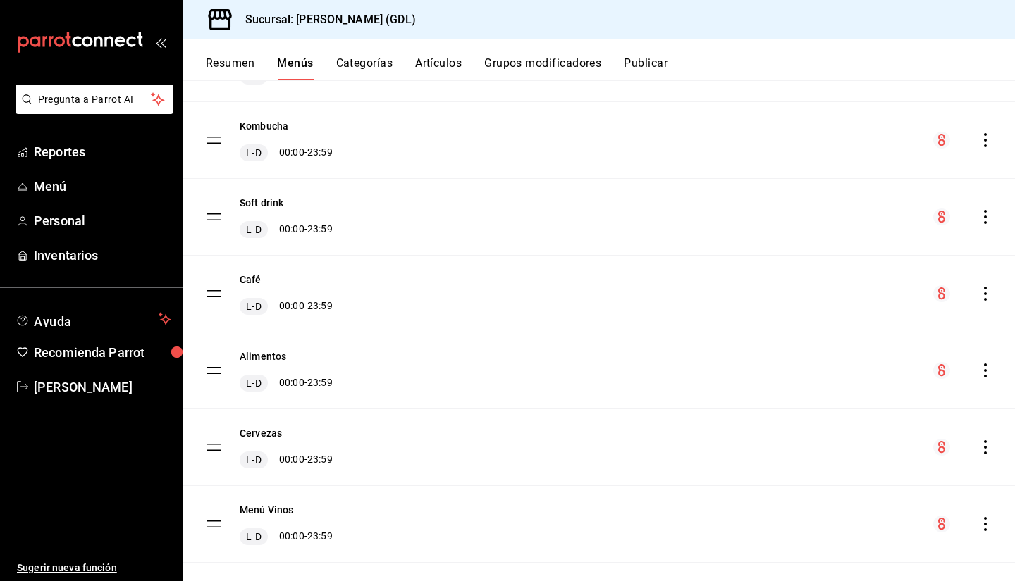
scroll to position [321, 0]
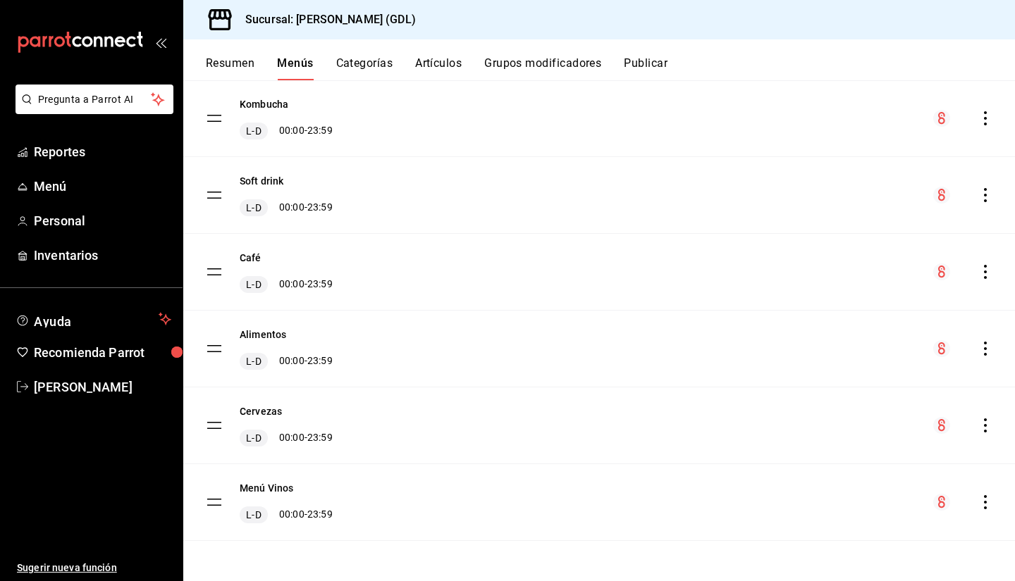
click at [445, 69] on button "Artículos" at bounding box center [438, 68] width 47 height 24
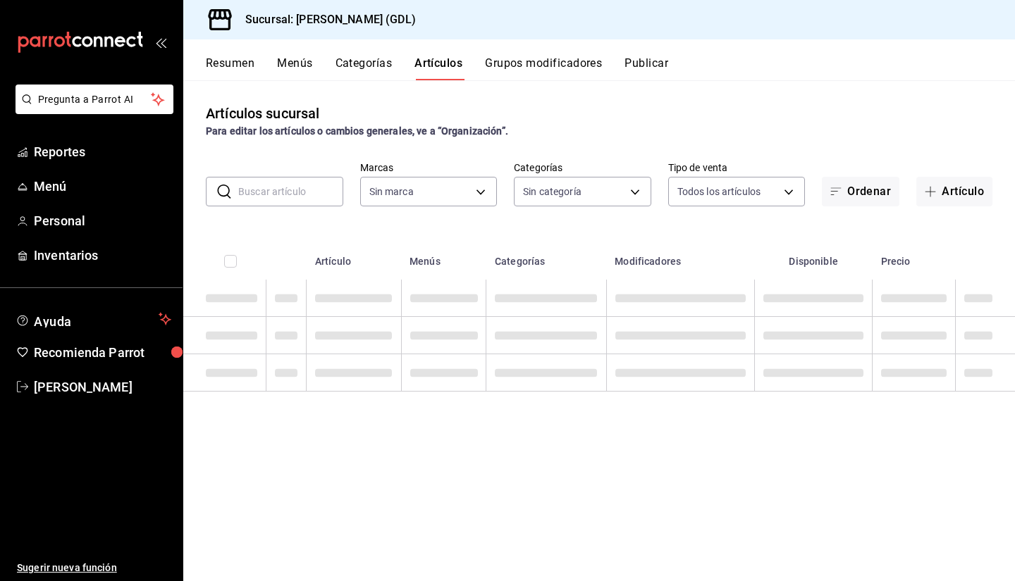
type input "c98b01ad-3431-465a-b391-fd370b6183a3"
type input "5a38c0db-50c4-4522-a78d-74971e2a78b7,d0fb3d89-d9fa-4950-9157-36d411a573a0,9959c…"
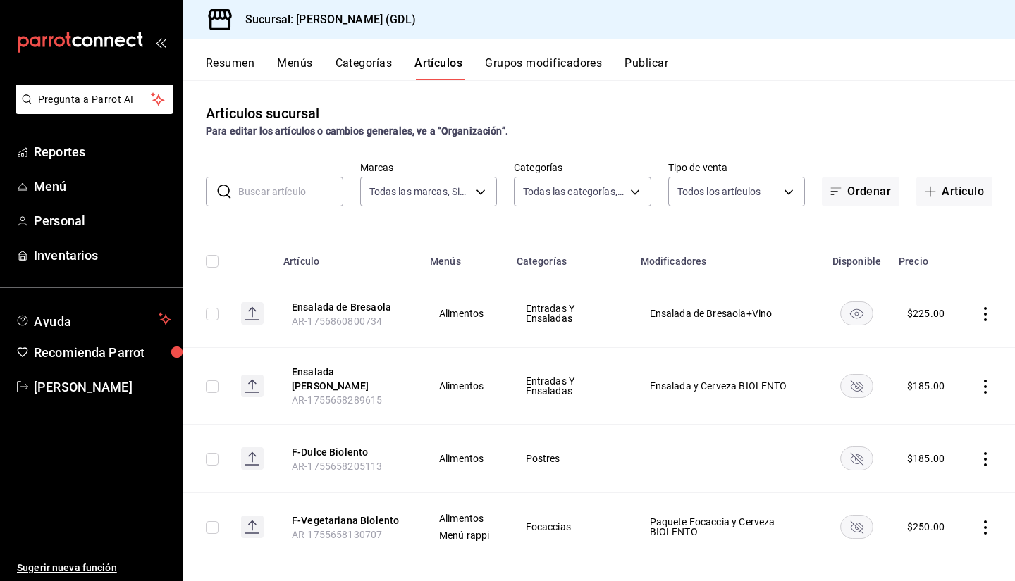
click at [958, 197] on button "Artículo" at bounding box center [954, 192] width 76 height 30
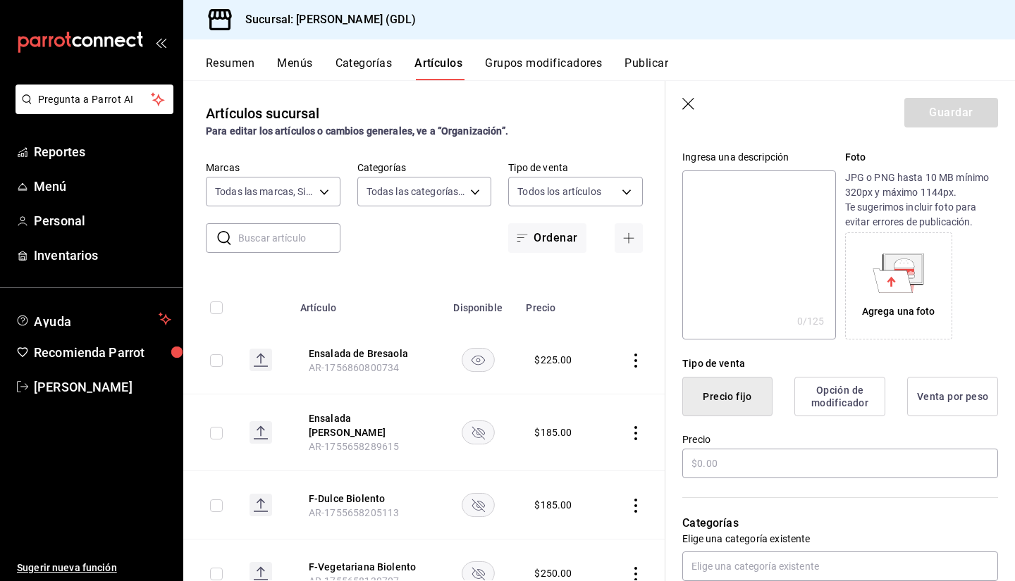
scroll to position [132, 0]
type input "Rojito"
click at [727, 460] on input "text" at bounding box center [840, 463] width 316 height 30
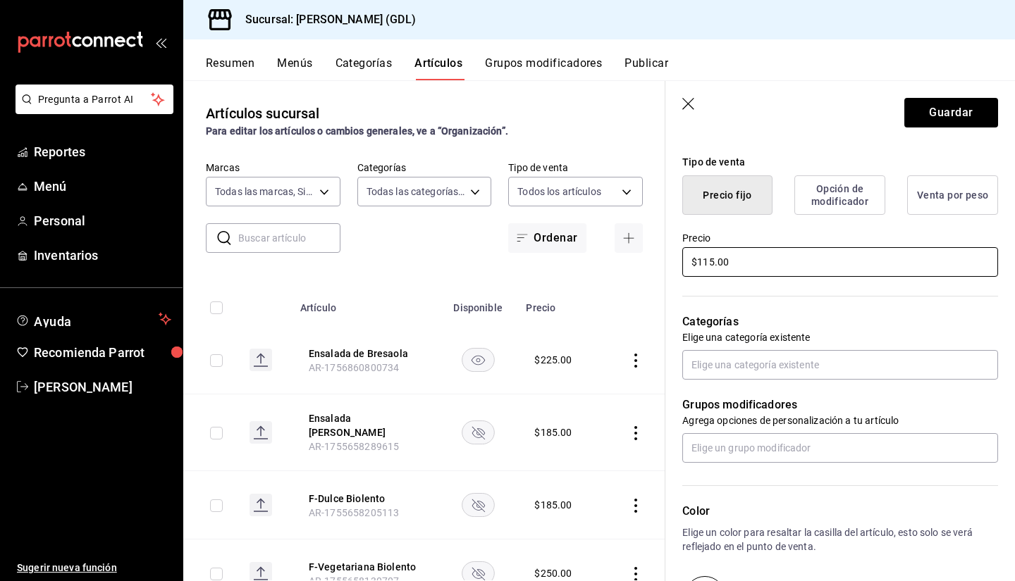
scroll to position [333, 0]
type input "$115.00"
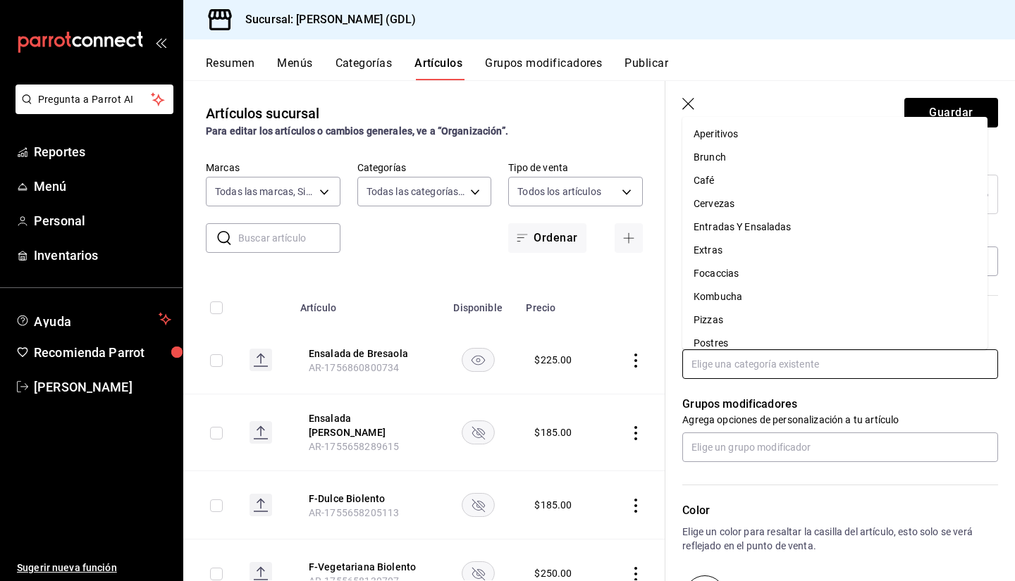
click at [725, 371] on input "text" at bounding box center [840, 365] width 316 height 30
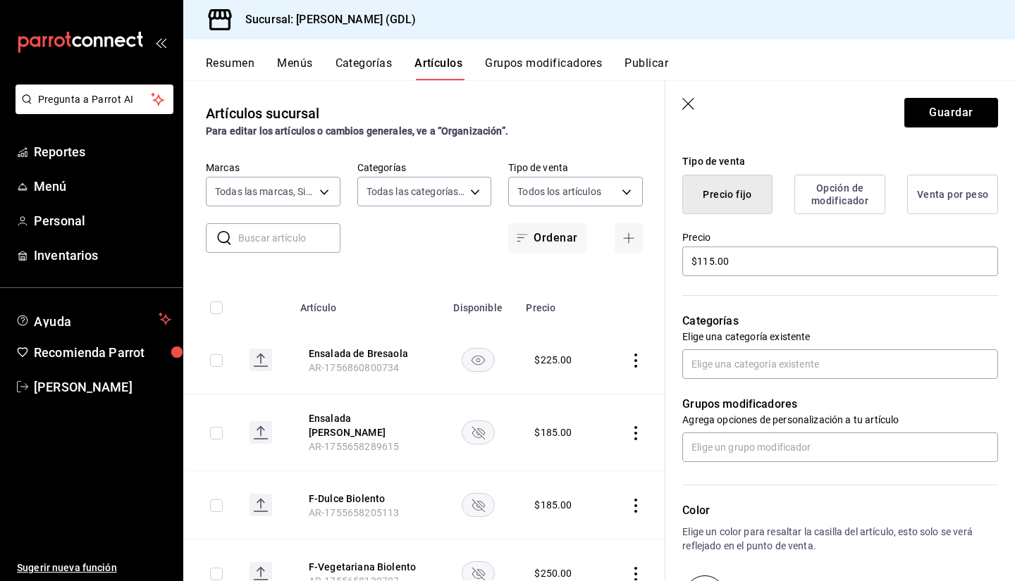
click at [873, 411] on p "Grupos modificadores" at bounding box center [840, 404] width 316 height 17
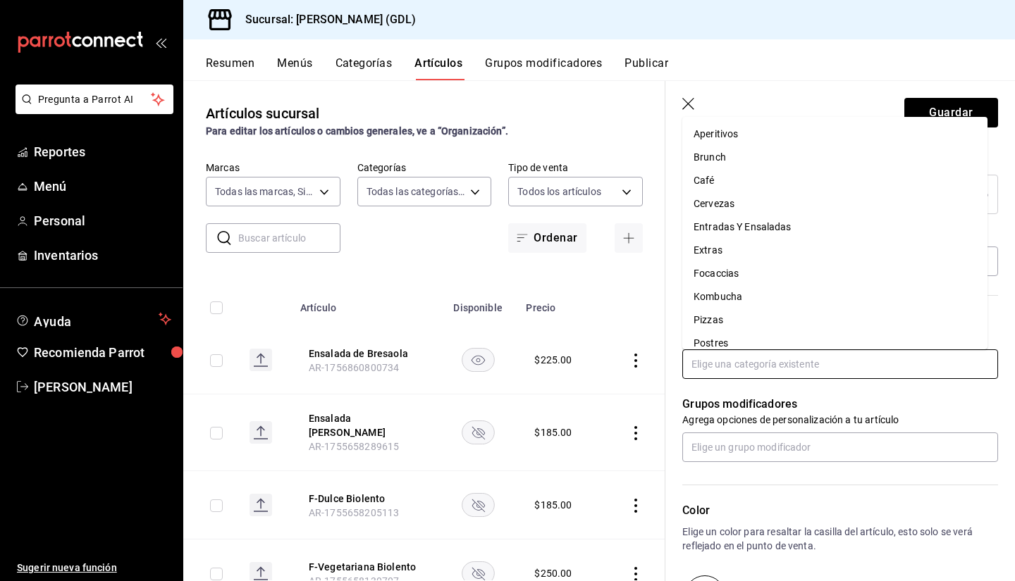
click at [799, 359] on input "text" at bounding box center [840, 365] width 316 height 30
click at [720, 126] on li "Aperitivos" at bounding box center [834, 134] width 305 height 23
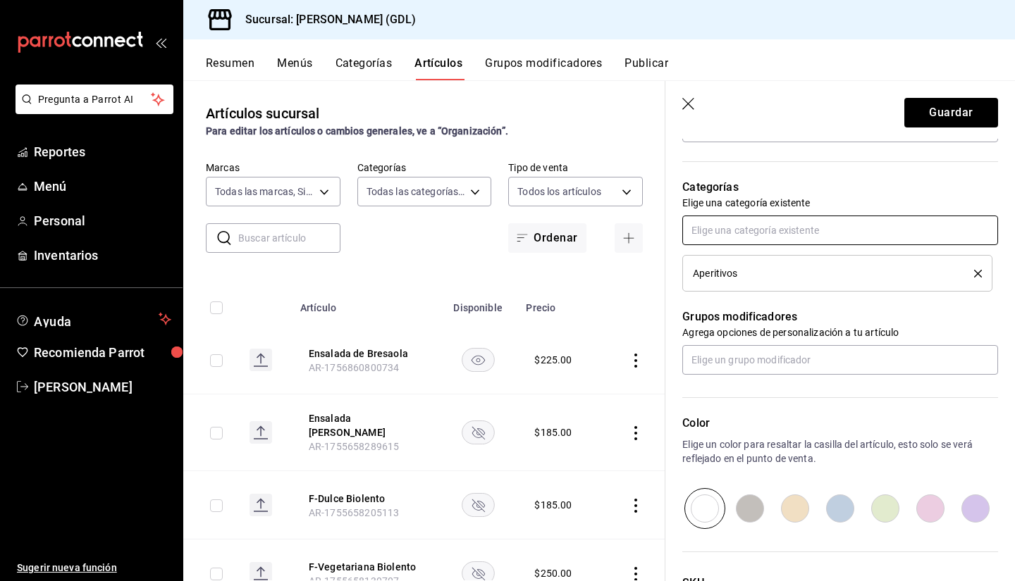
scroll to position [592, 0]
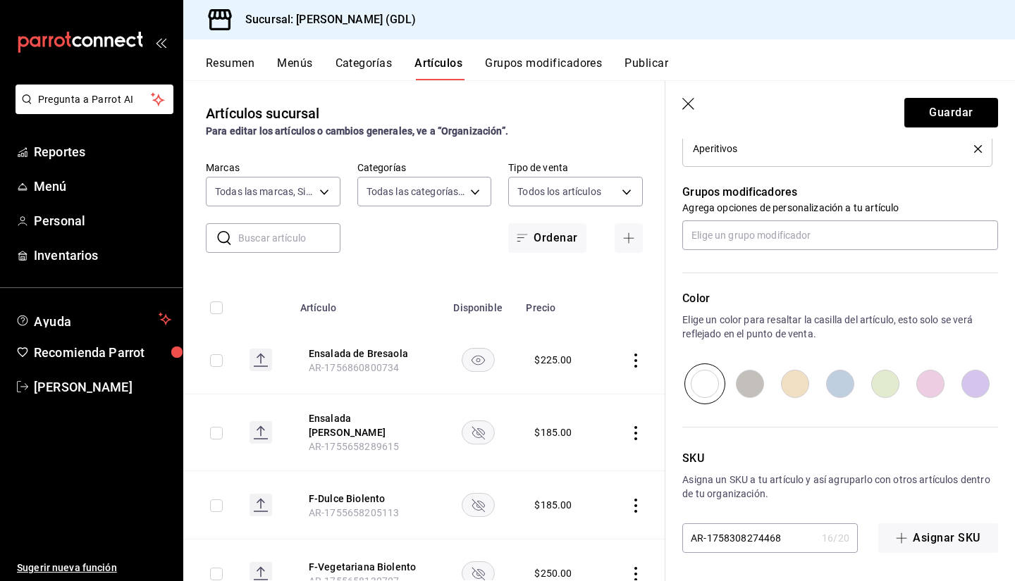
click at [914, 543] on button "Asignar SKU" at bounding box center [938, 539] width 120 height 30
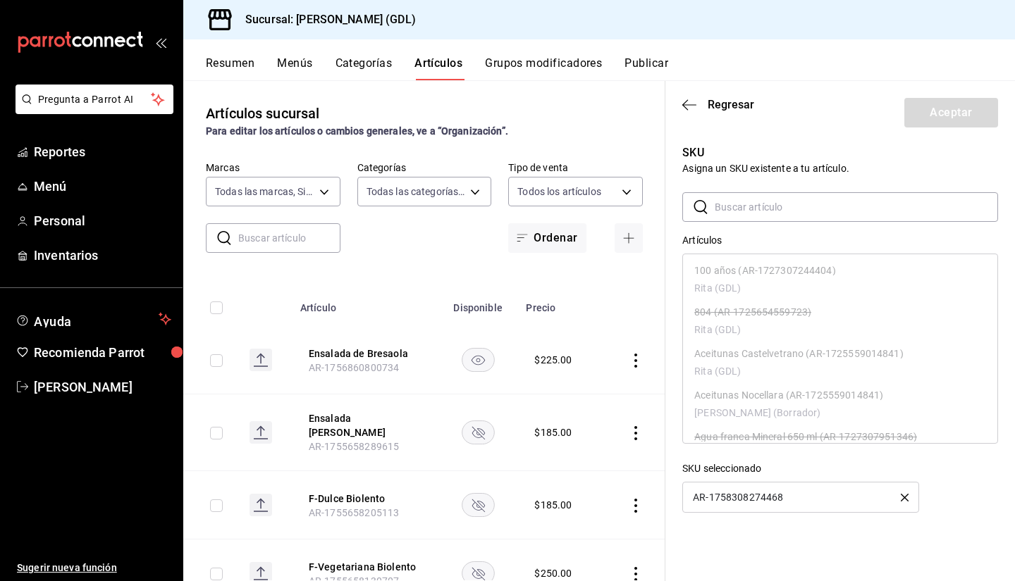
click at [694, 101] on icon "button" at bounding box center [689, 105] width 14 height 13
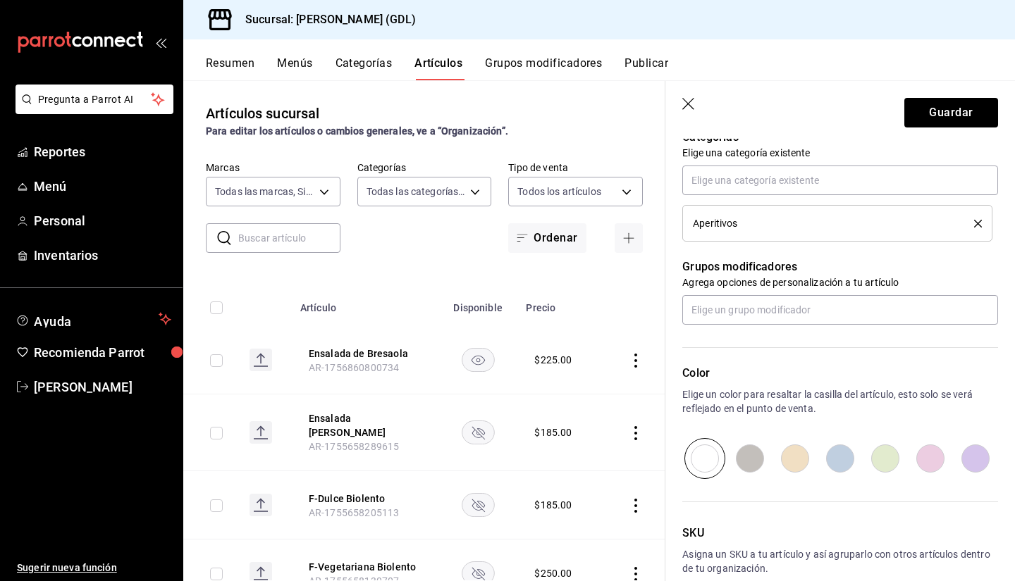
scroll to position [517, 0]
click at [921, 108] on button "Guardar" at bounding box center [951, 113] width 94 height 30
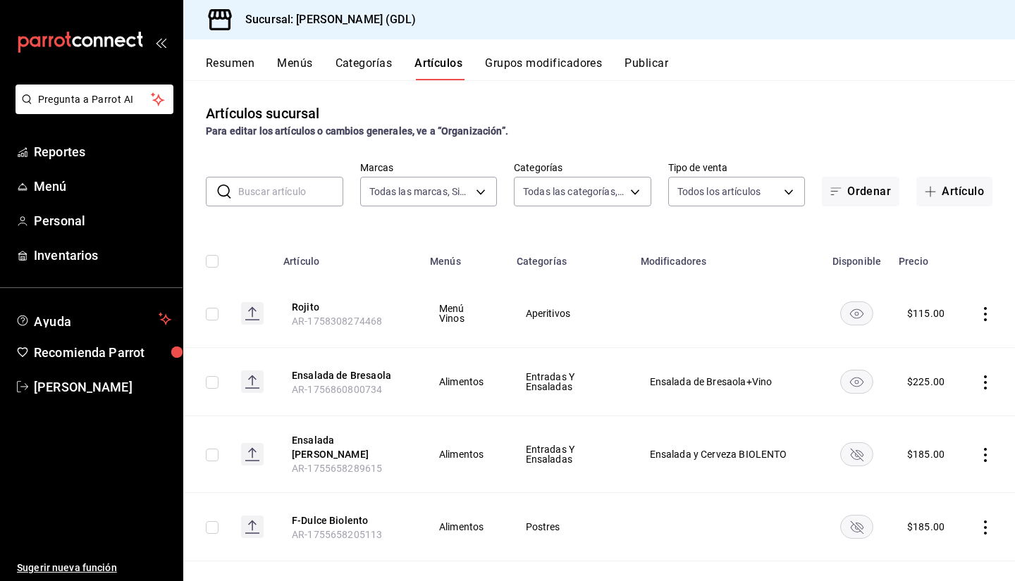
click at [928, 190] on span "button" at bounding box center [933, 191] width 17 height 11
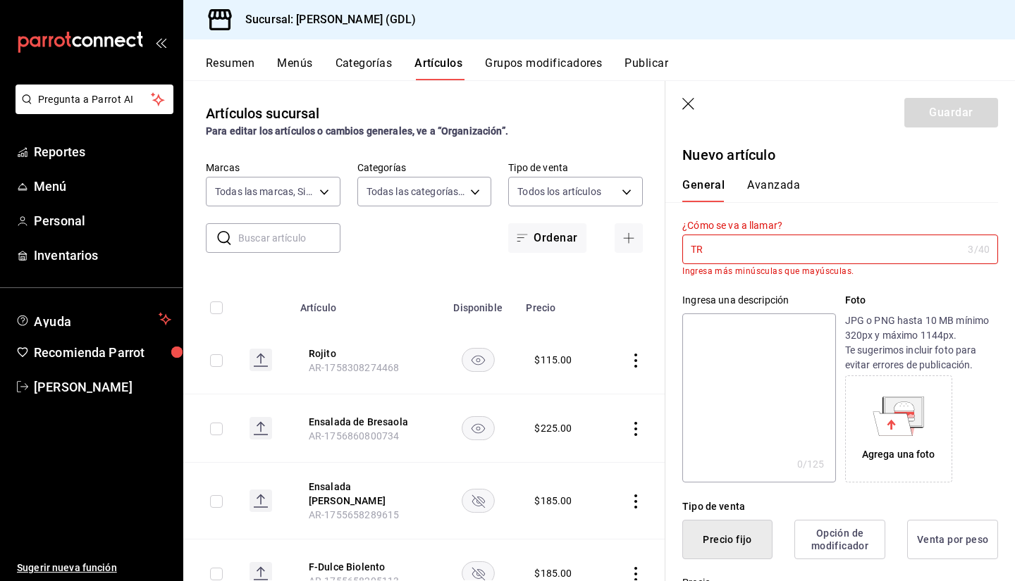
type input "T"
type input "t"
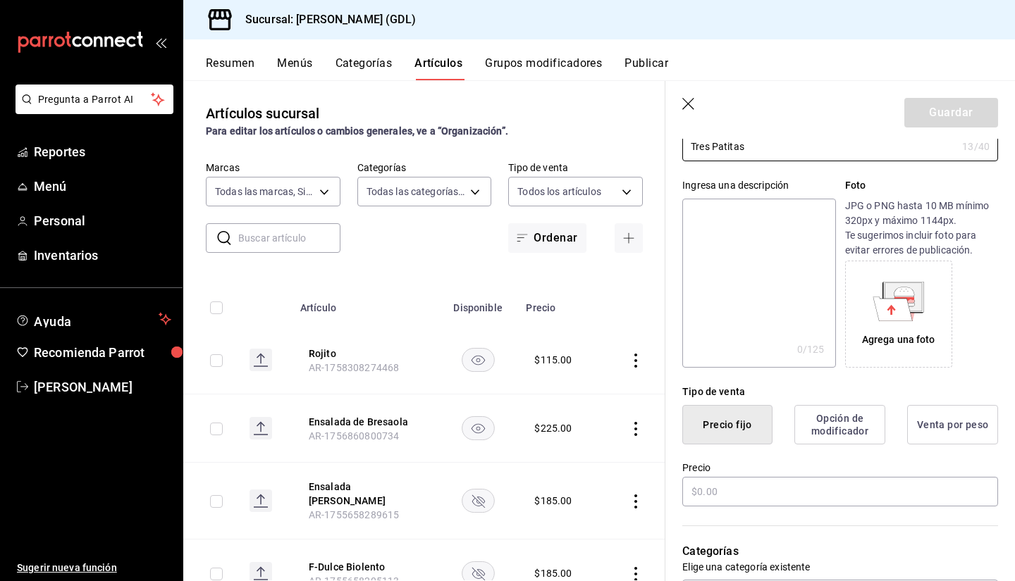
scroll to position [194, 0]
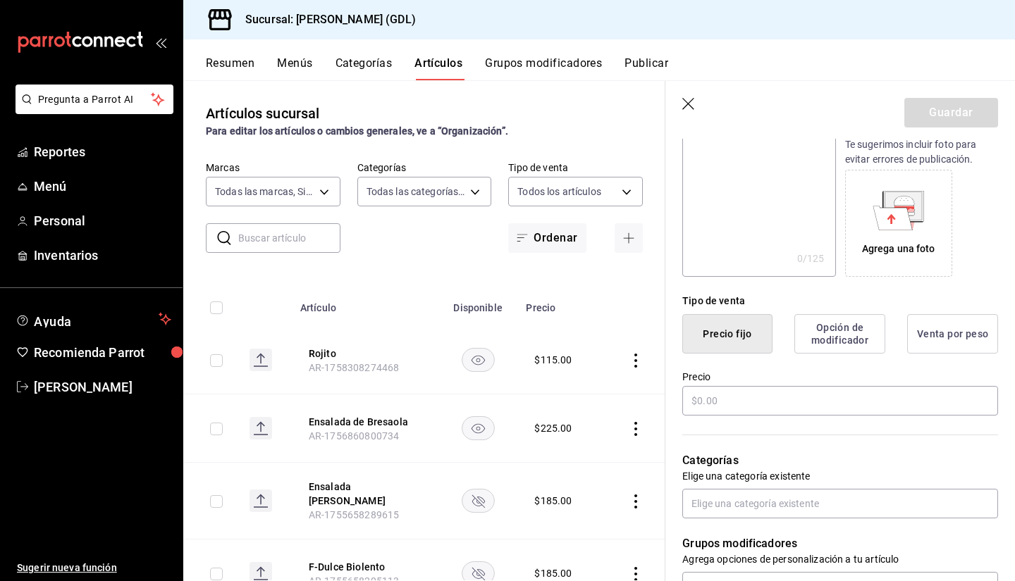
type input "Tres Patitas"
click at [751, 414] on input "text" at bounding box center [840, 401] width 316 height 30
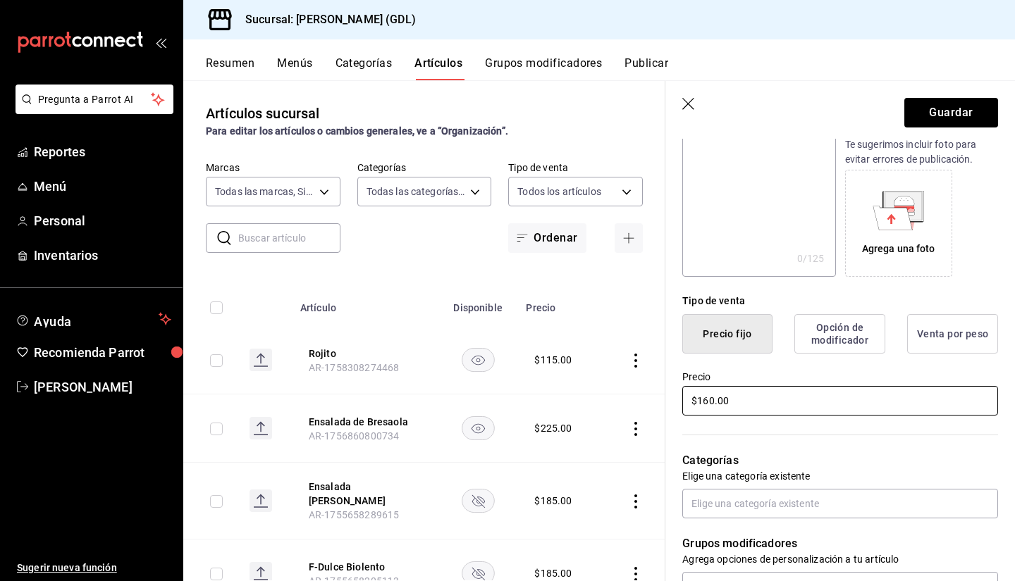
type input "$160.00"
